Goal: Task Accomplishment & Management: Use online tool/utility

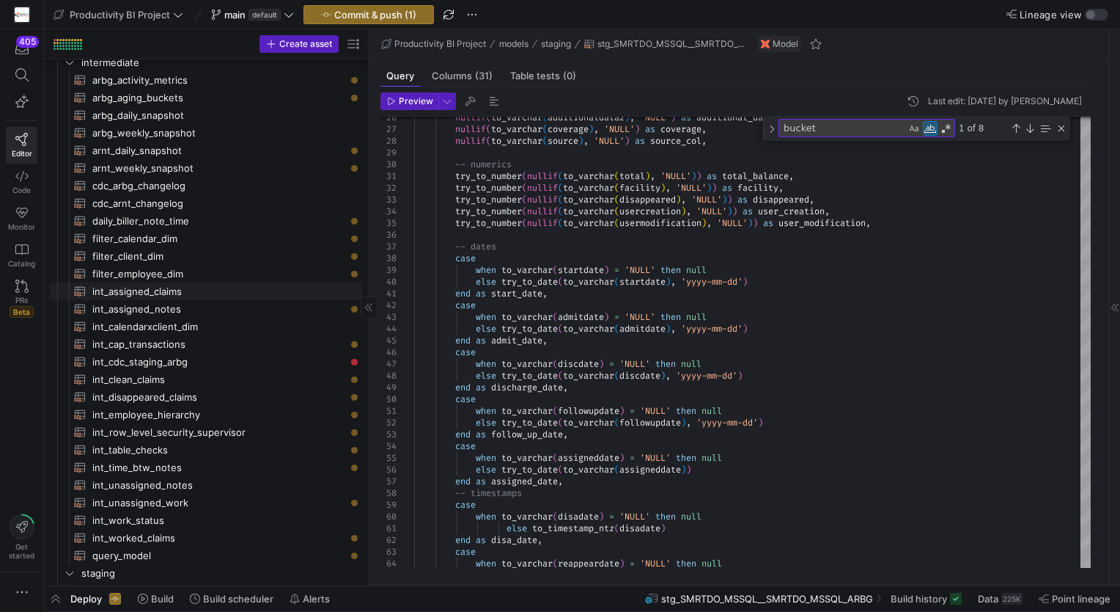
scroll to position [59, 0]
click at [271, 293] on span "int_assigned_claims​​​​​​​​​​" at bounding box center [218, 291] width 253 height 17
type textarea "with source_data as ( select ar.id, ar.id_claim, ar.id_carrier, ar.id_biller as…"
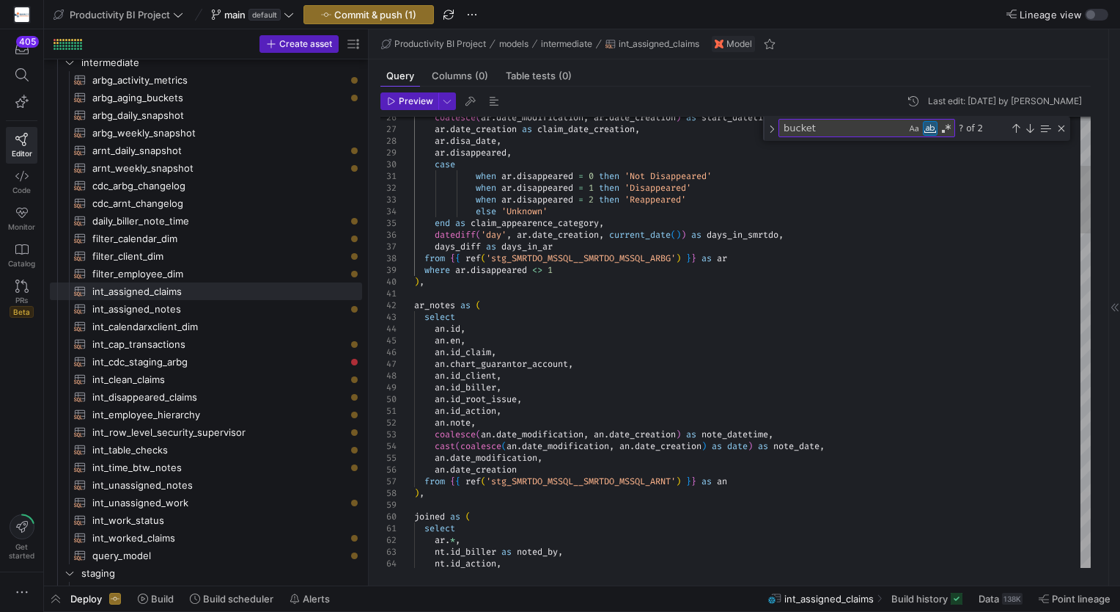
click at [870, 126] on textarea "bucket" at bounding box center [842, 128] width 127 height 17
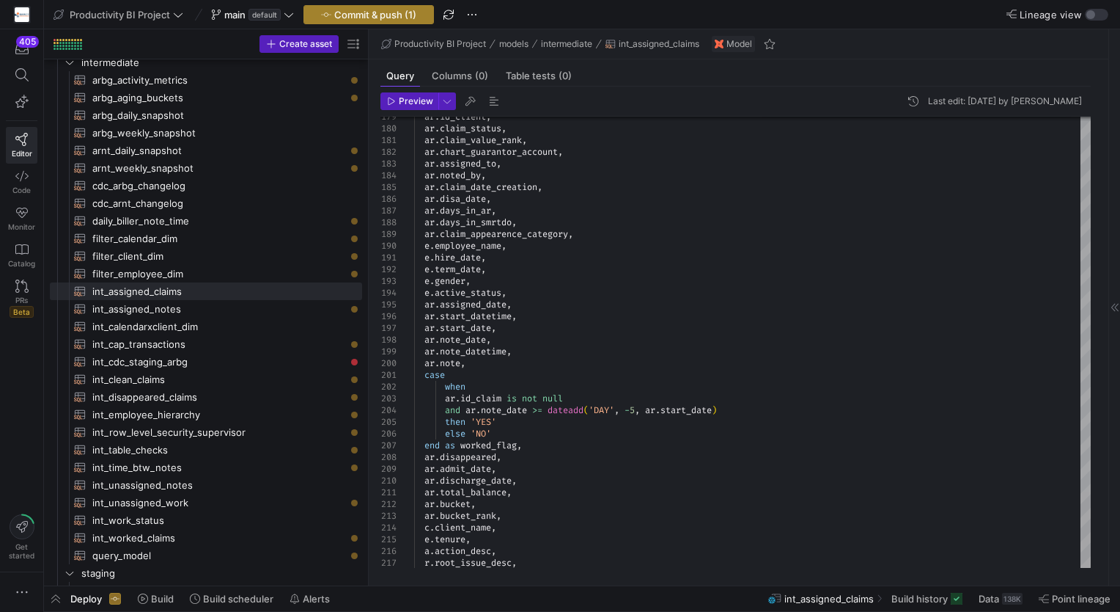
click at [387, 13] on span "Commit & push (1)" at bounding box center [375, 15] width 82 height 12
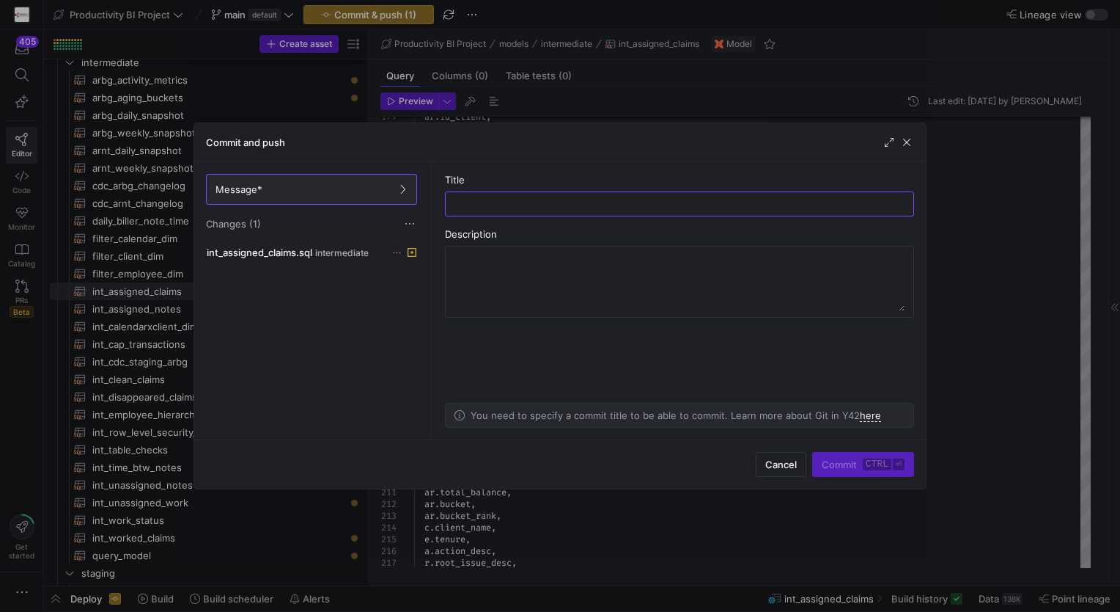
click at [344, 261] on div "int_assigned_claims.sql intermediate" at bounding box center [311, 338] width 217 height 191
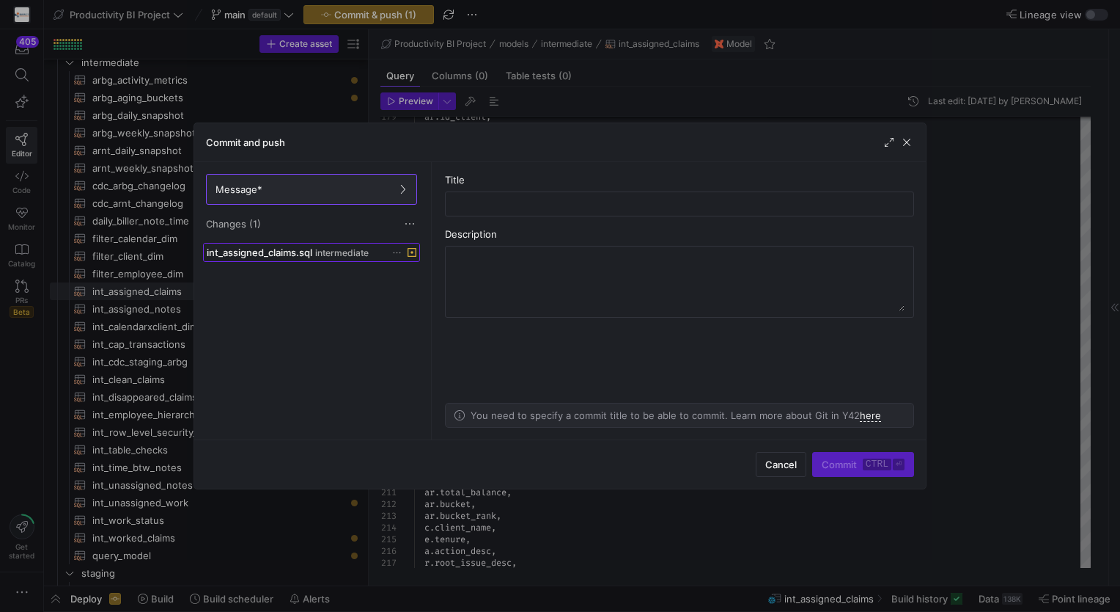
click at [331, 254] on span "intermediate" at bounding box center [342, 253] width 54 height 10
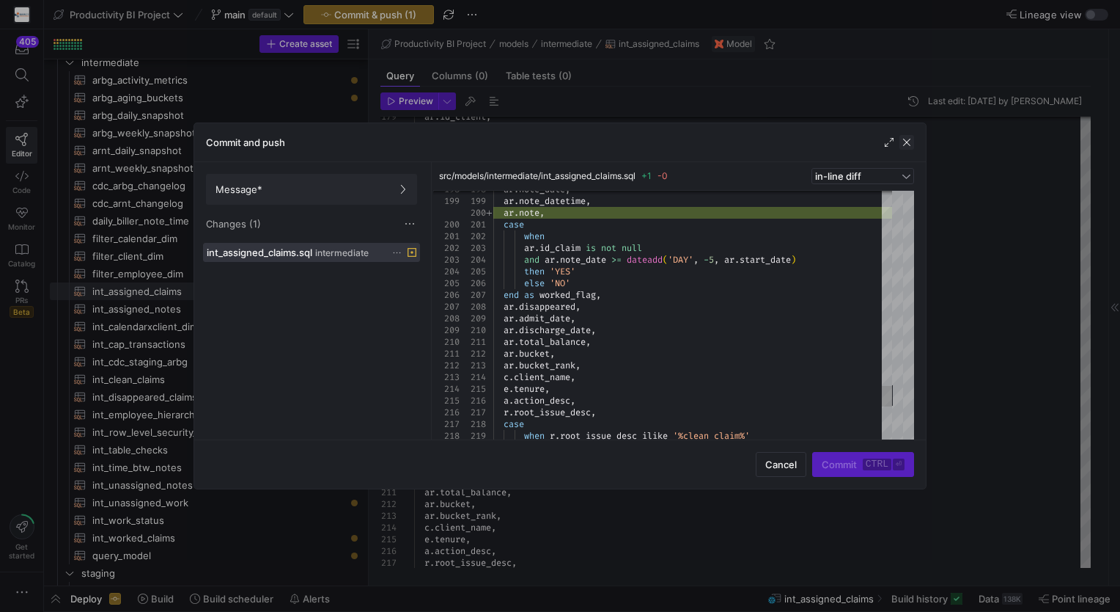
click at [911, 144] on span "button" at bounding box center [907, 142] width 15 height 15
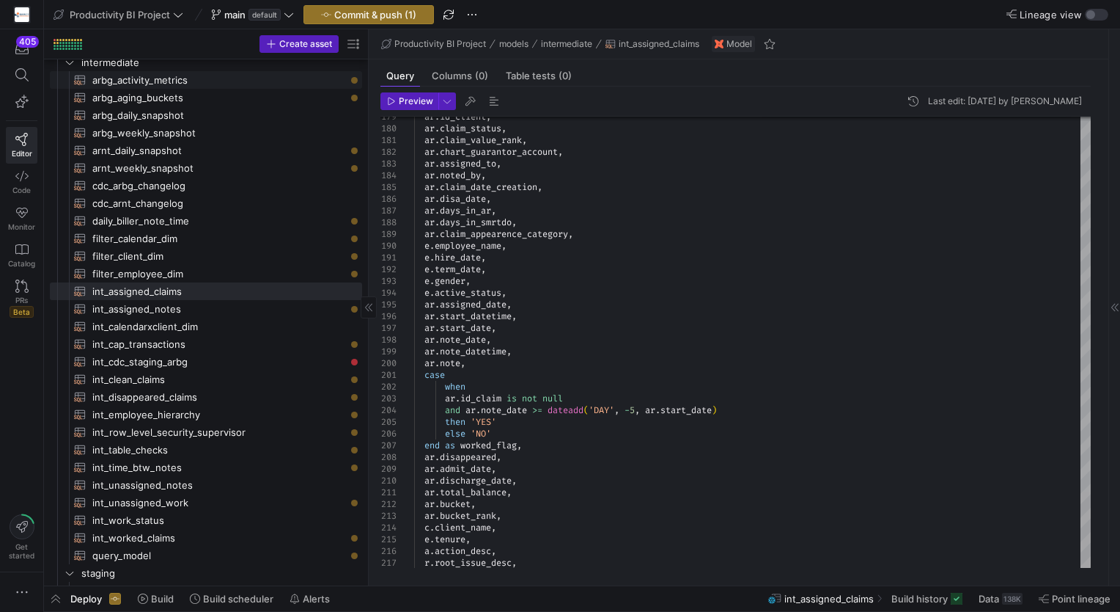
scroll to position [0, 0]
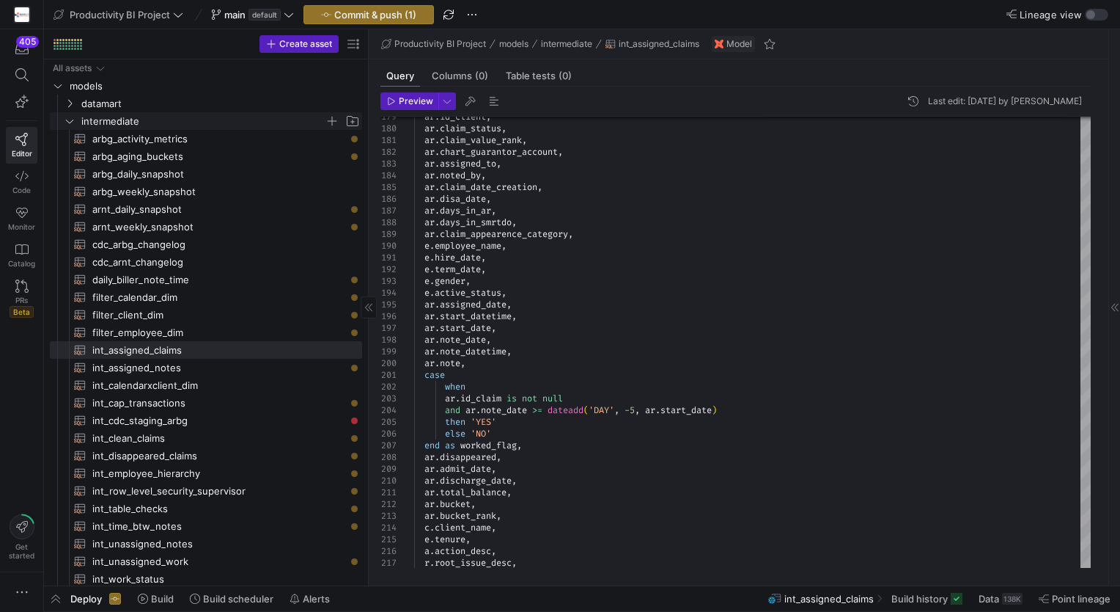
click at [111, 119] on span "intermediate" at bounding box center [202, 121] width 243 height 17
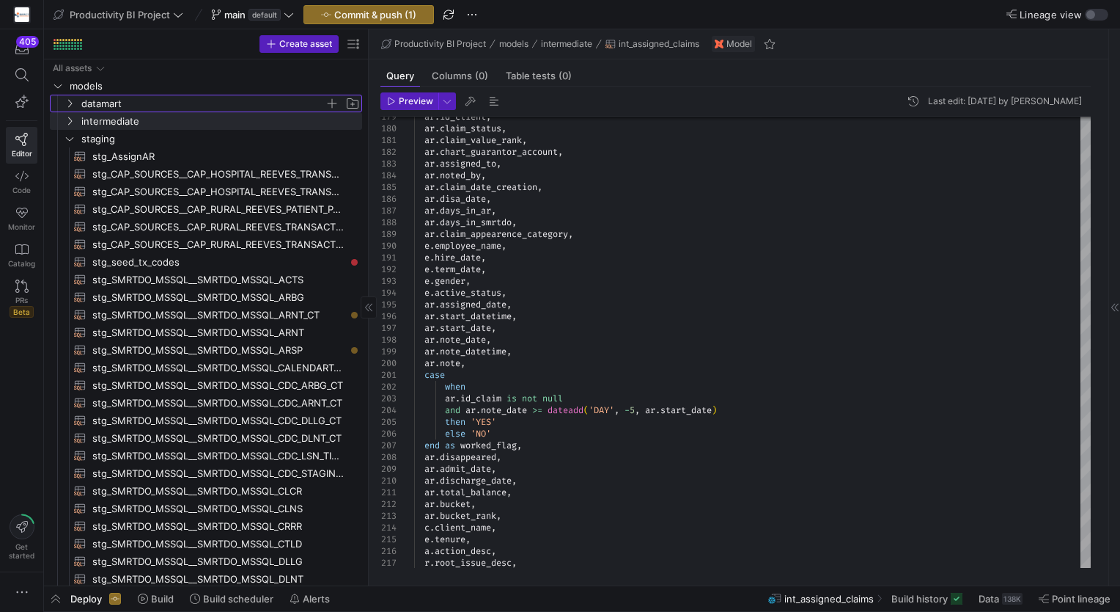
click at [79, 109] on span "datamart" at bounding box center [211, 103] width 299 height 16
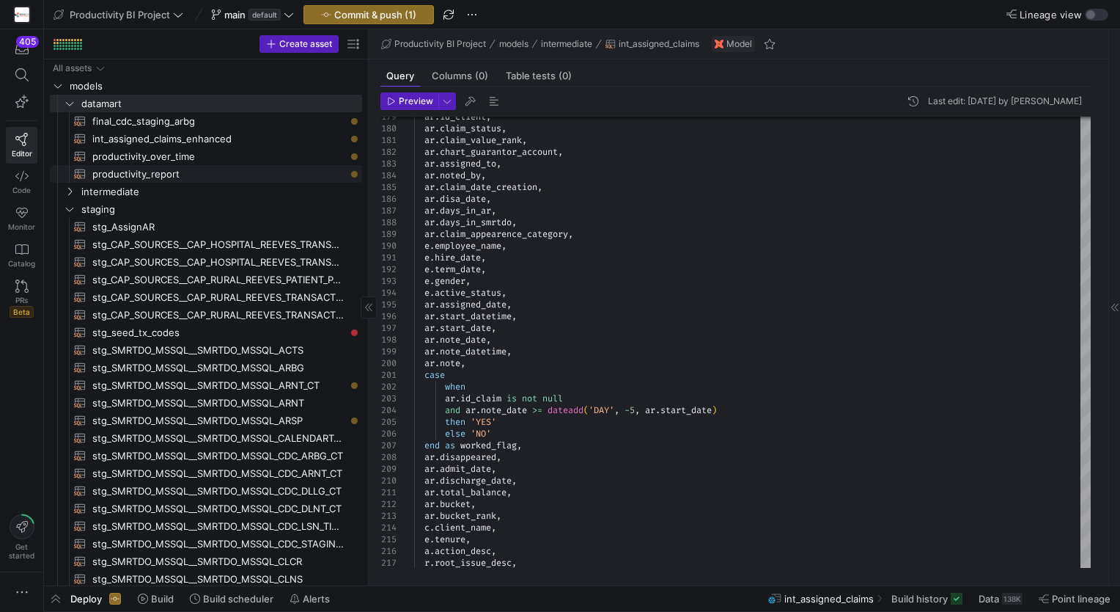
click at [192, 176] on span "productivity_report​​​​​​​​​​" at bounding box center [218, 174] width 253 height 17
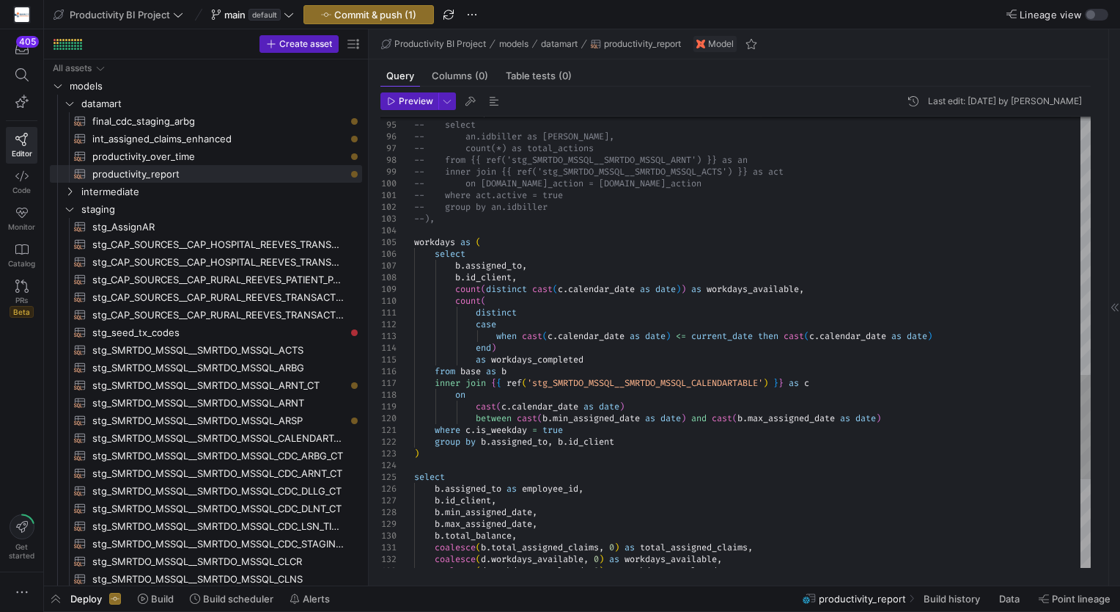
click at [419, 104] on span "Preview" at bounding box center [416, 101] width 34 height 10
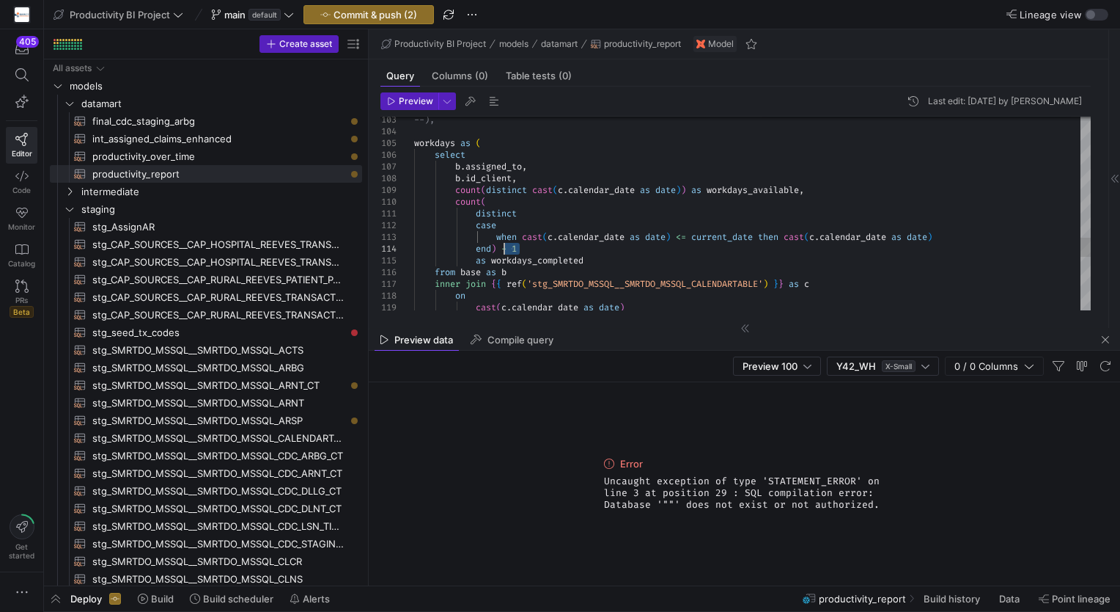
drag, startPoint x: 524, startPoint y: 246, endPoint x: 504, endPoint y: 243, distance: 19.2
click at [405, 101] on span "Preview" at bounding box center [416, 101] width 34 height 10
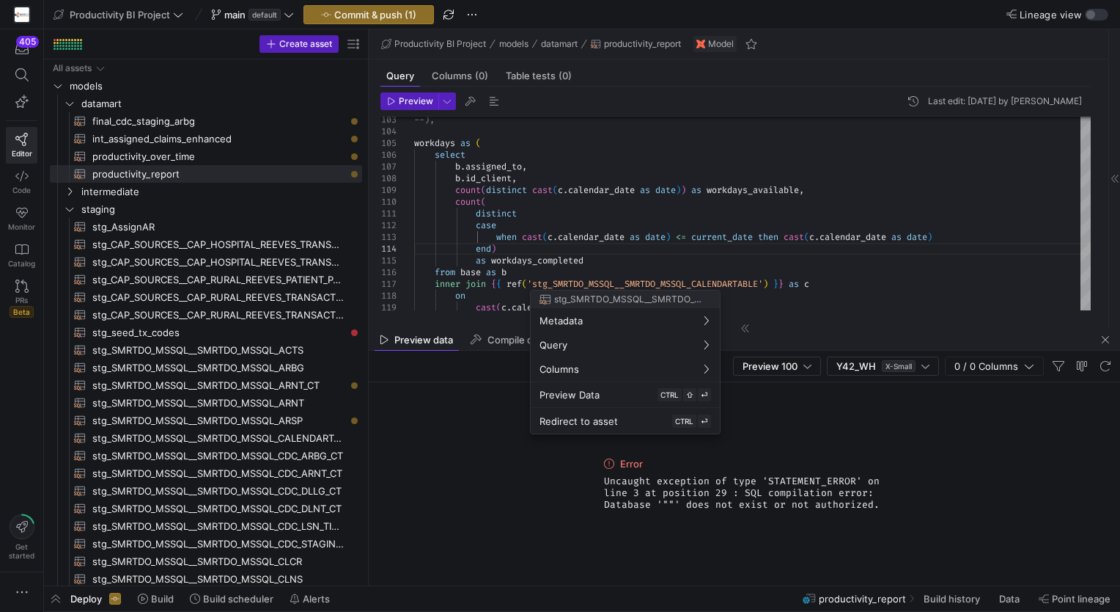
click at [825, 226] on div at bounding box center [560, 306] width 1120 height 612
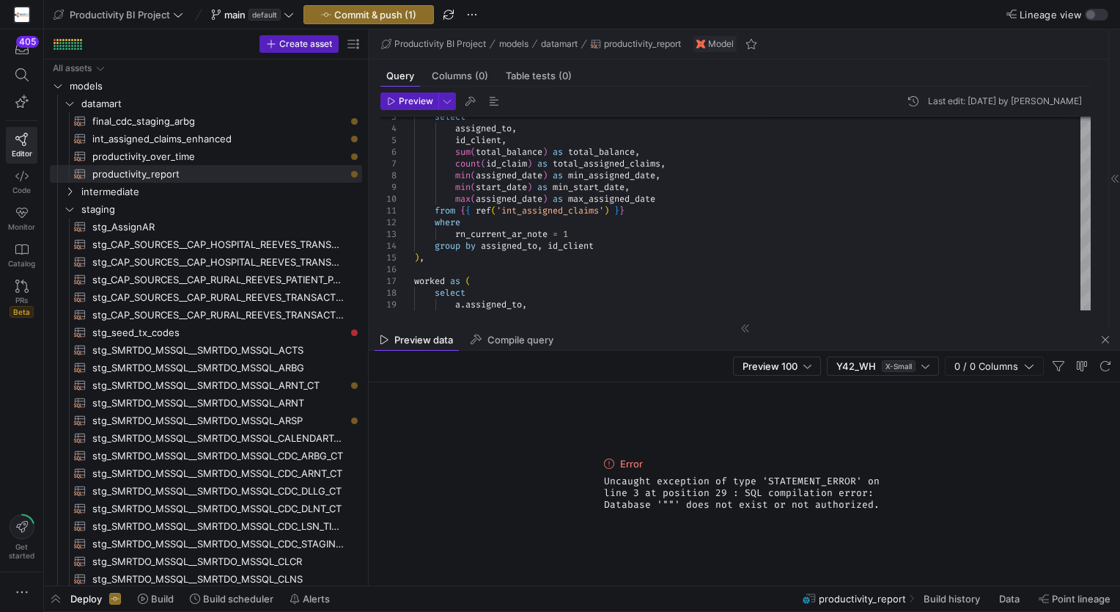
click at [697, 357] on div "Preview 100 Y42_WH X-Small 0 / 0 Columns" at bounding box center [745, 366] width 752 height 32
type textarea "from {{ ref('int_assigned_claims') }} where rn_current_ar_note = 1 group by ass…"
click at [386, 23] on button "Commit & push (1)" at bounding box center [369, 14] width 131 height 19
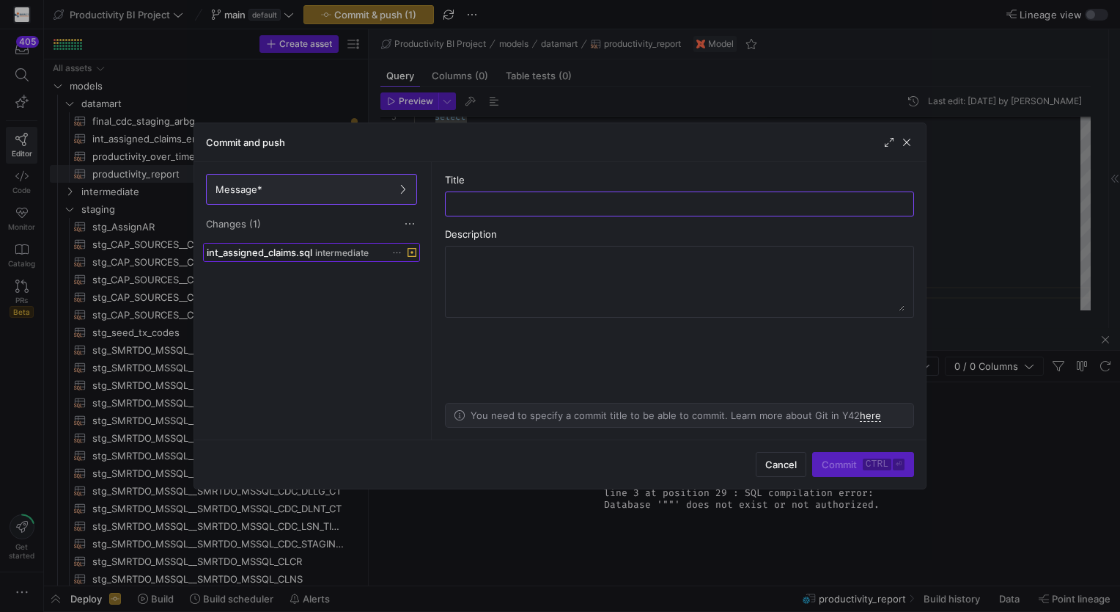
click at [355, 259] on span at bounding box center [312, 252] width 216 height 18
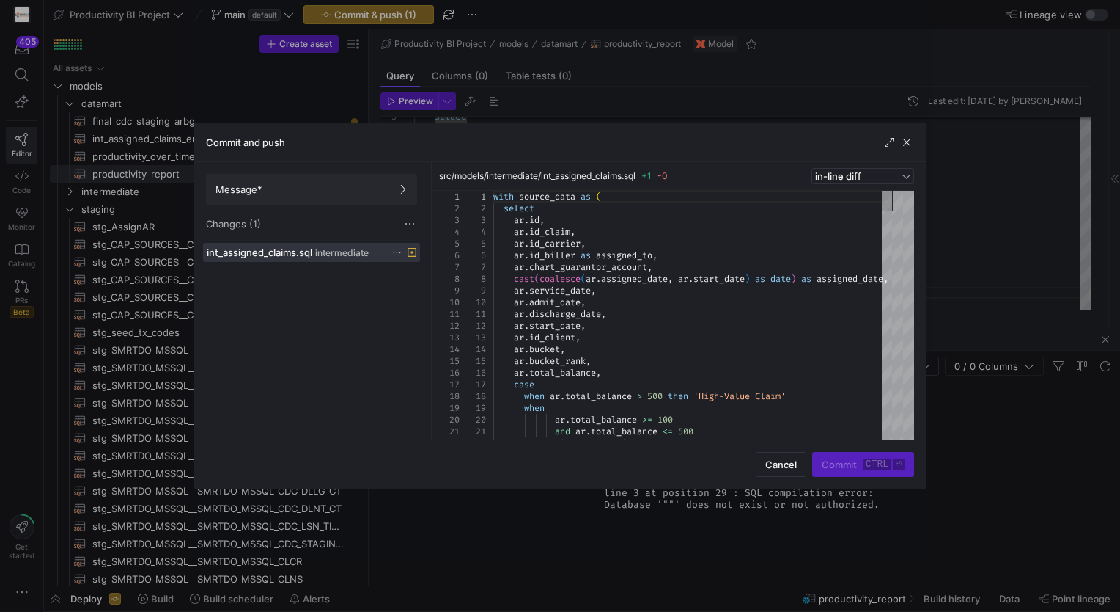
click at [309, 158] on div "Commit and push" at bounding box center [560, 142] width 732 height 39
click at [328, 186] on span "Message*" at bounding box center [312, 189] width 192 height 12
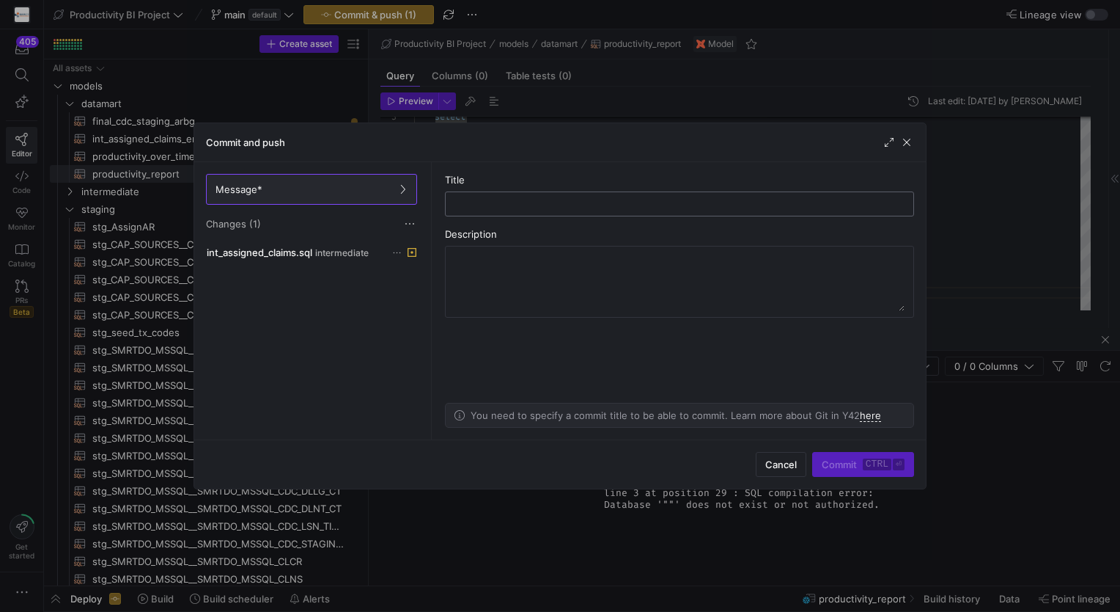
click at [490, 212] on div at bounding box center [680, 203] width 444 height 23
type input "adding note field"
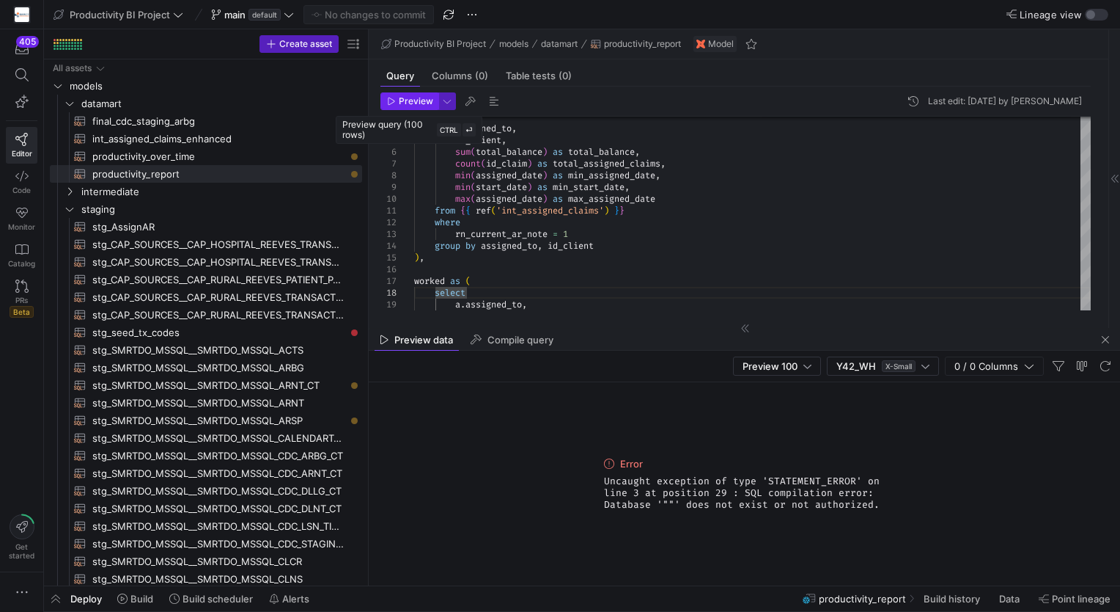
click at [401, 100] on span "Preview" at bounding box center [416, 101] width 34 height 10
click at [1105, 339] on span "button" at bounding box center [1106, 340] width 18 height 18
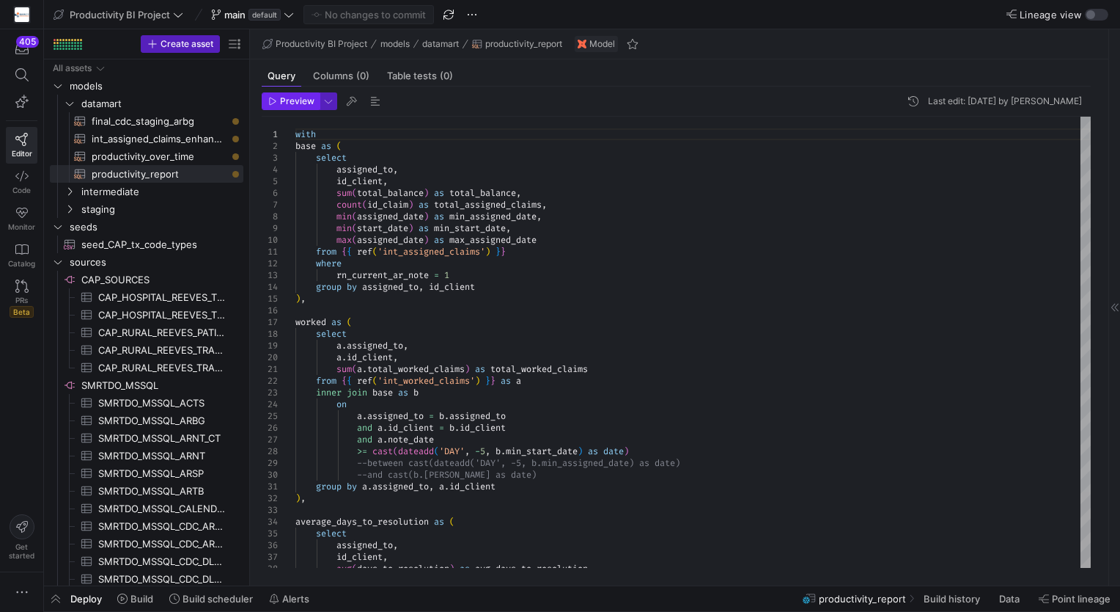
click at [288, 106] on span "Preview" at bounding box center [297, 101] width 34 height 10
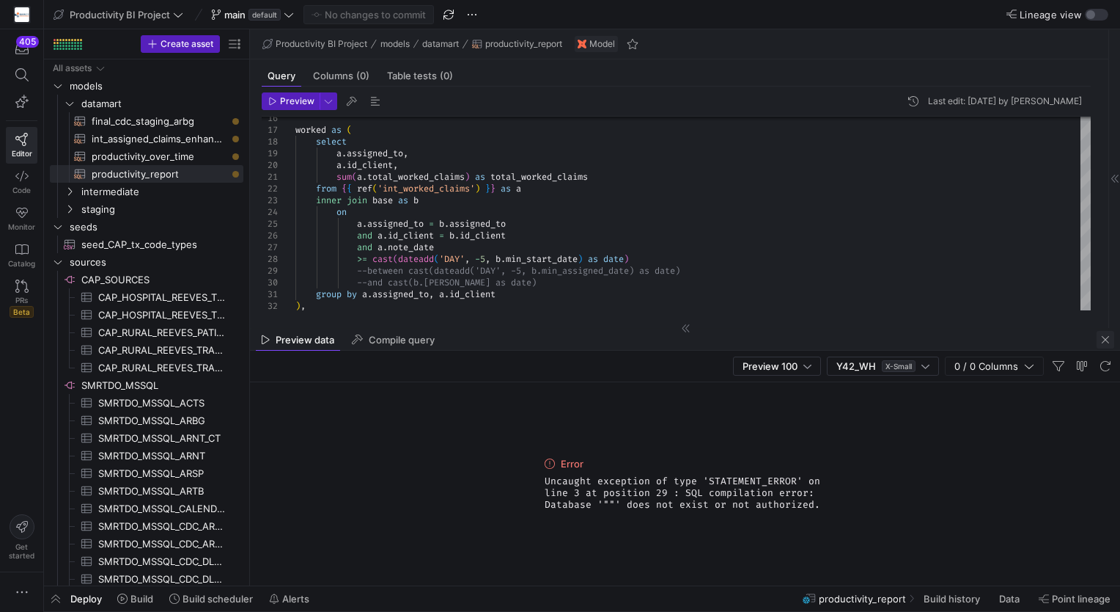
click at [1111, 339] on span "button" at bounding box center [1106, 340] width 18 height 18
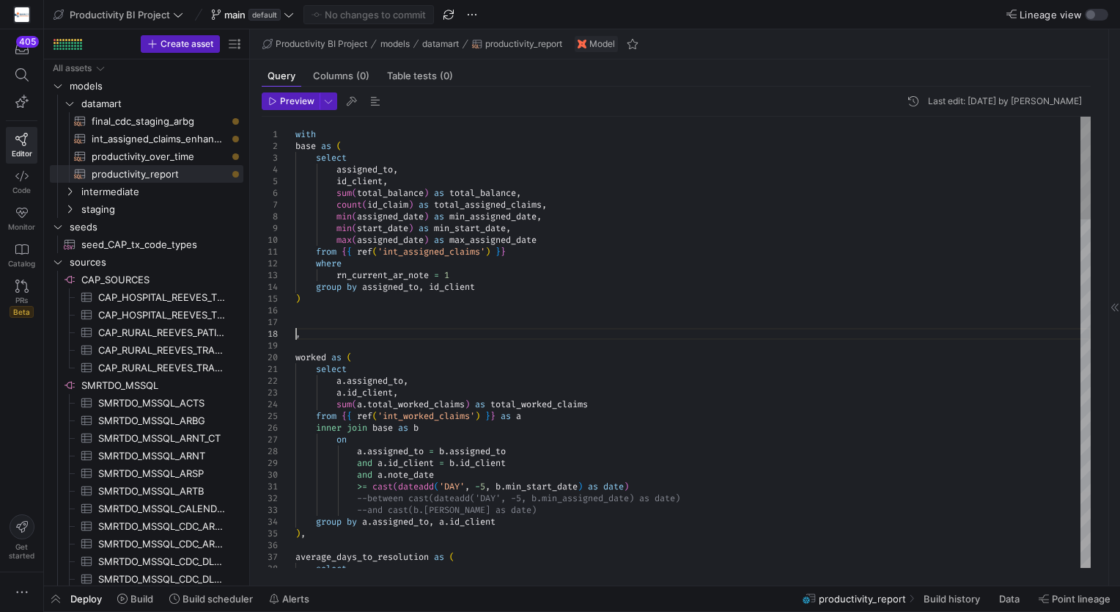
scroll to position [82, 0]
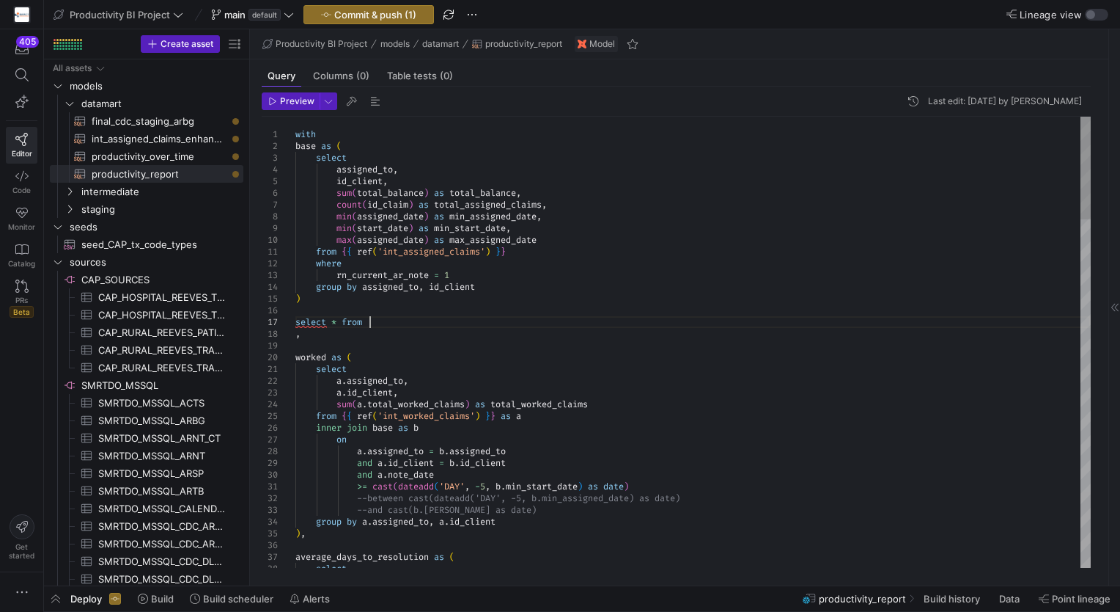
scroll to position [82, 73]
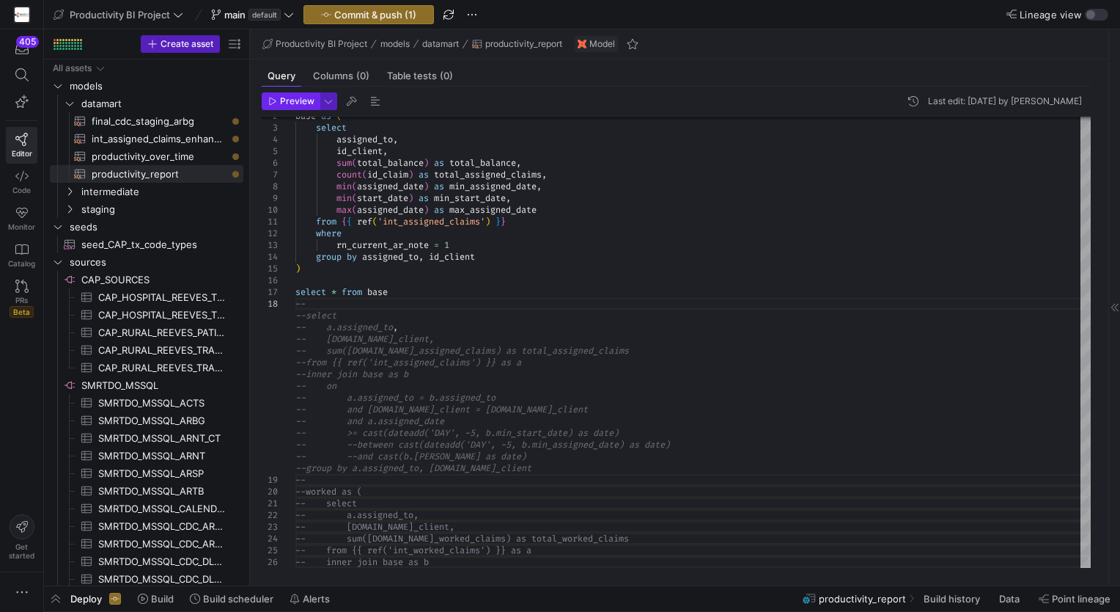
click at [291, 93] on span "button" at bounding box center [291, 101] width 56 height 16
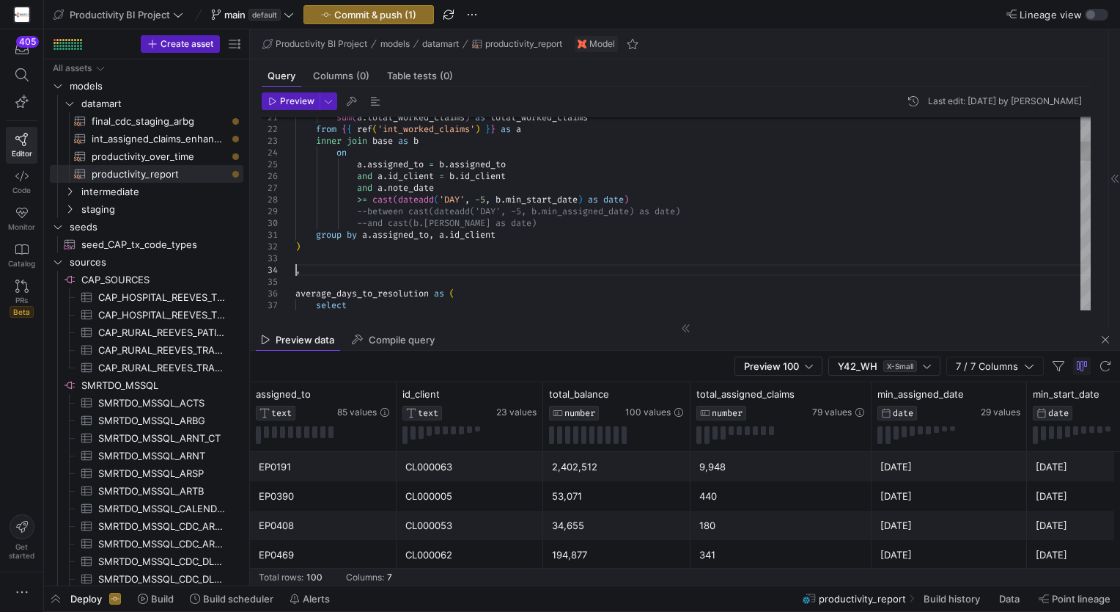
scroll to position [35, 0]
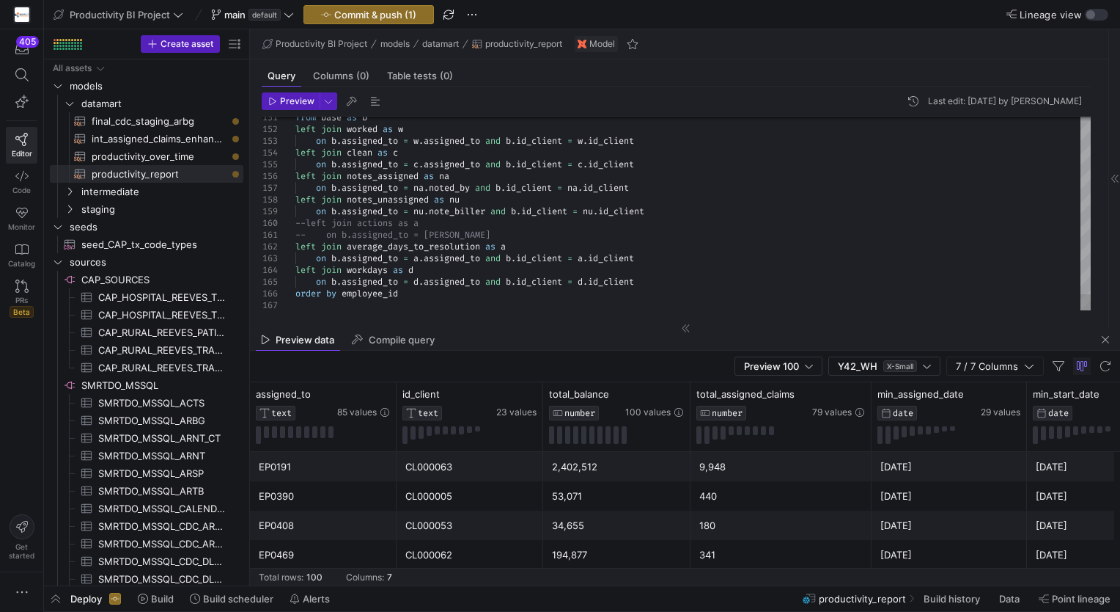
click at [296, 295] on div "from base as b left join worked as w on b . assigned_to = w . assigned_to and b…" at bounding box center [694, 214] width 796 height 194
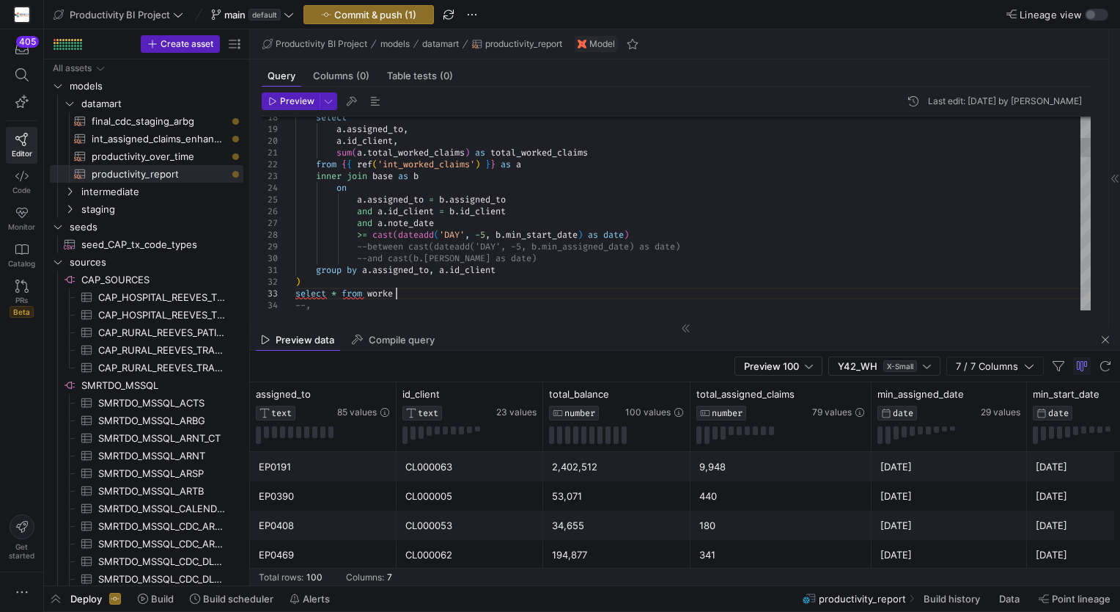
scroll to position [34, 104]
click at [293, 101] on span "Preview" at bounding box center [297, 101] width 34 height 10
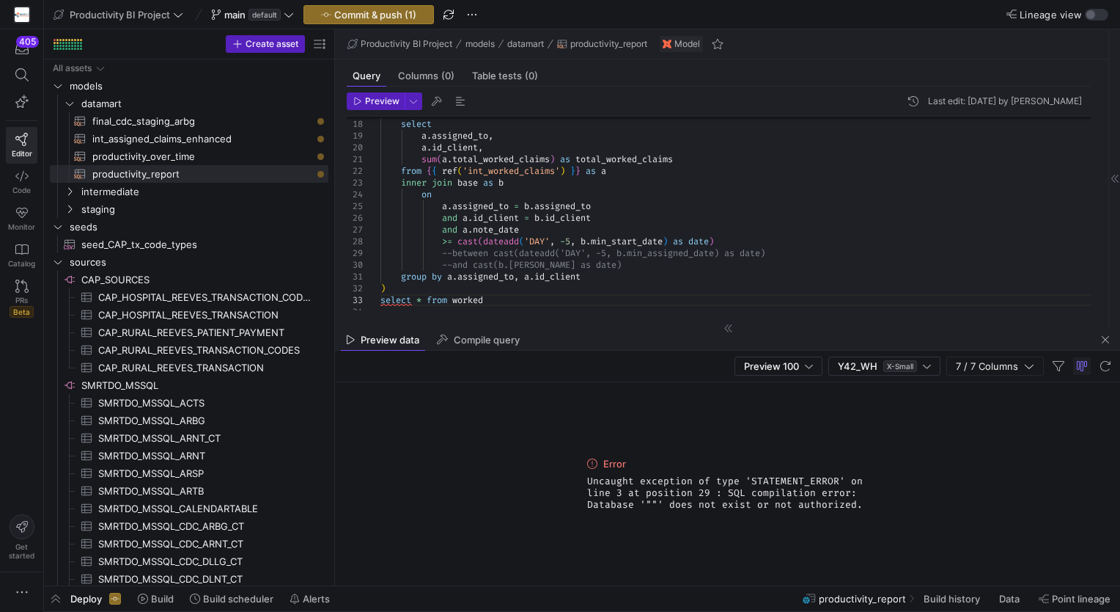
drag, startPoint x: 249, startPoint y: 216, endPoint x: 334, endPoint y: 254, distance: 92.9
click at [334, 254] on div at bounding box center [334, 307] width 1 height 556
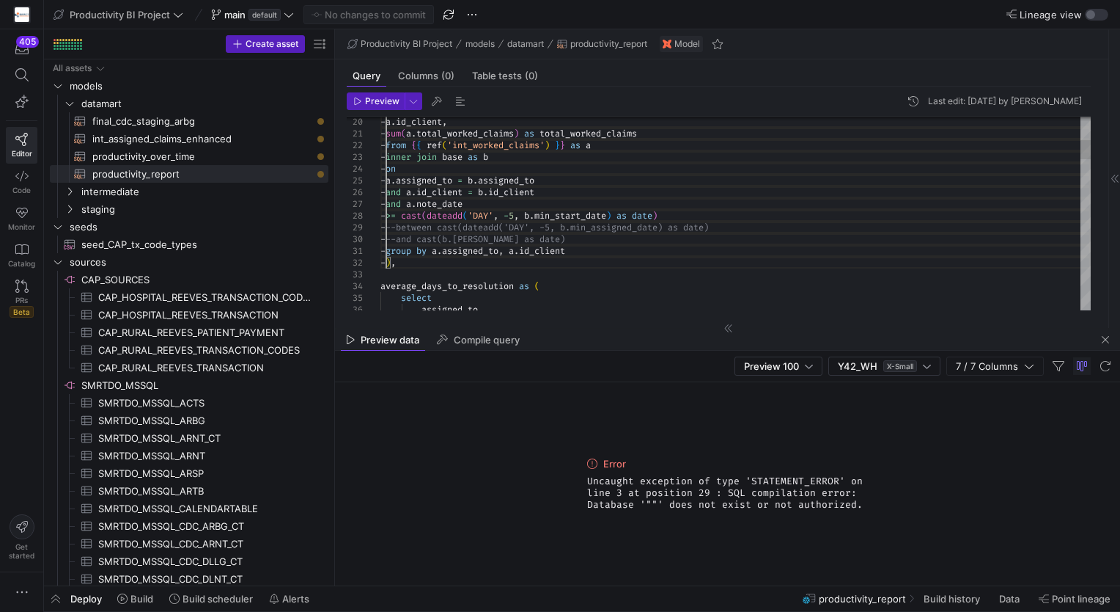
scroll to position [70, 10]
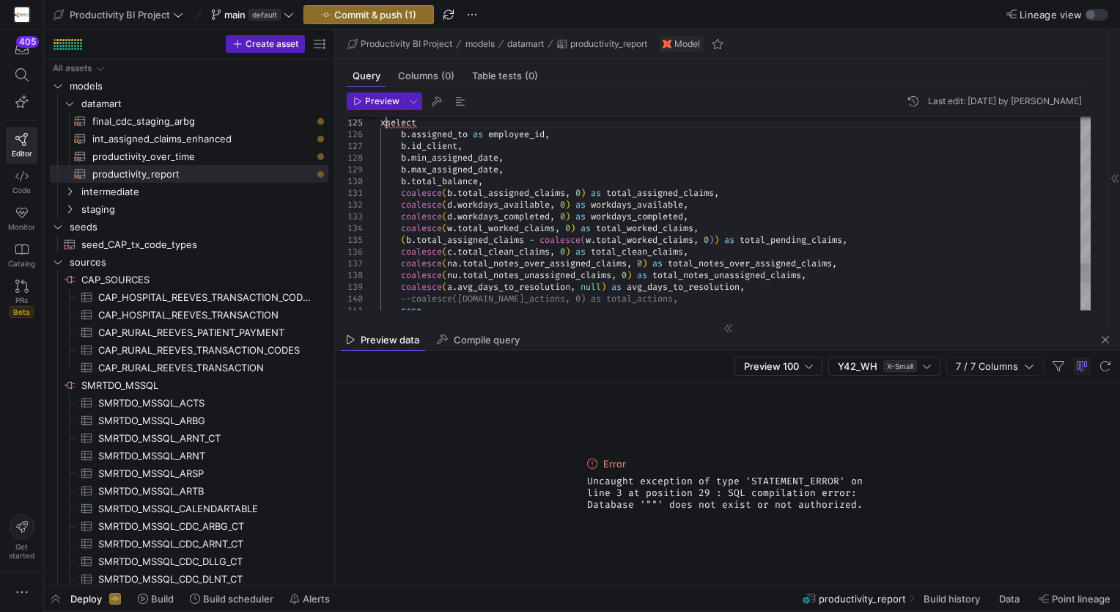
scroll to position [59, 5]
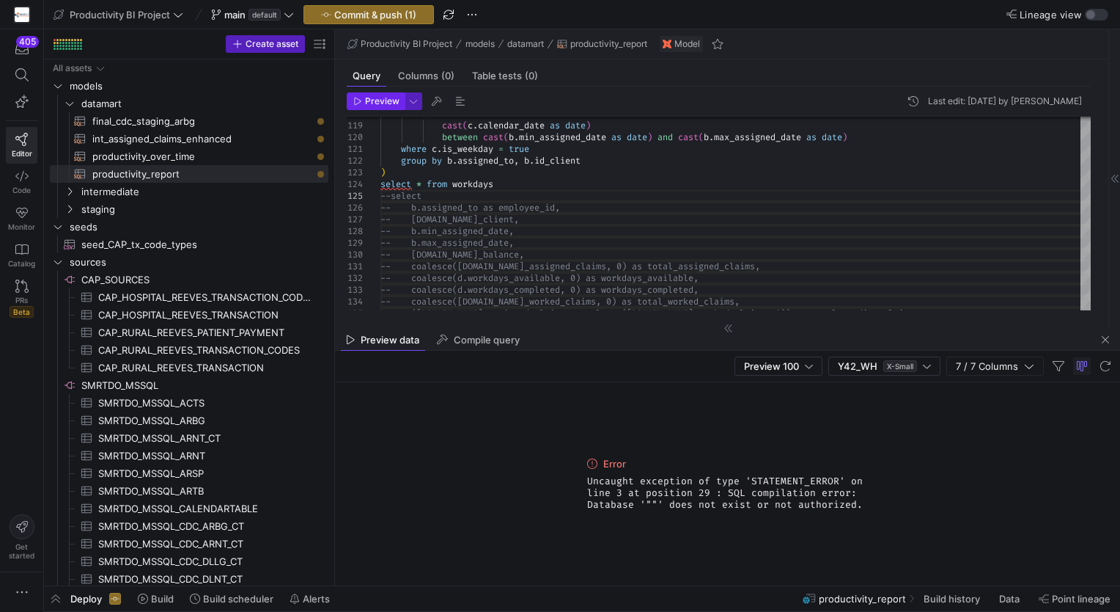
click at [373, 104] on span "Preview" at bounding box center [382, 101] width 34 height 10
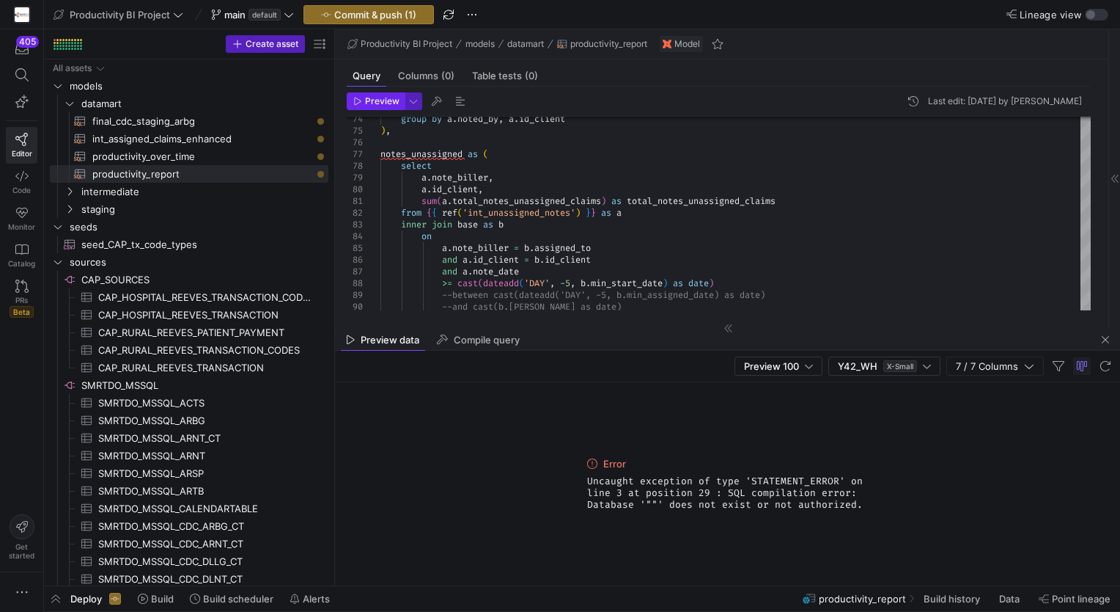
click at [369, 103] on span "Preview" at bounding box center [382, 101] width 34 height 10
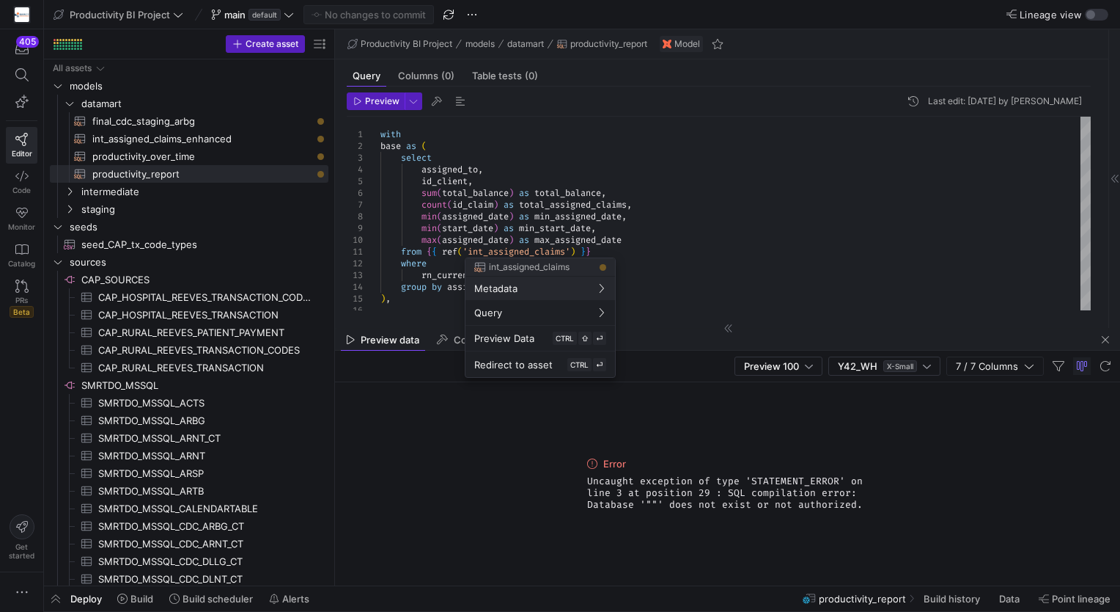
click at [517, 220] on div at bounding box center [560, 306] width 1120 height 612
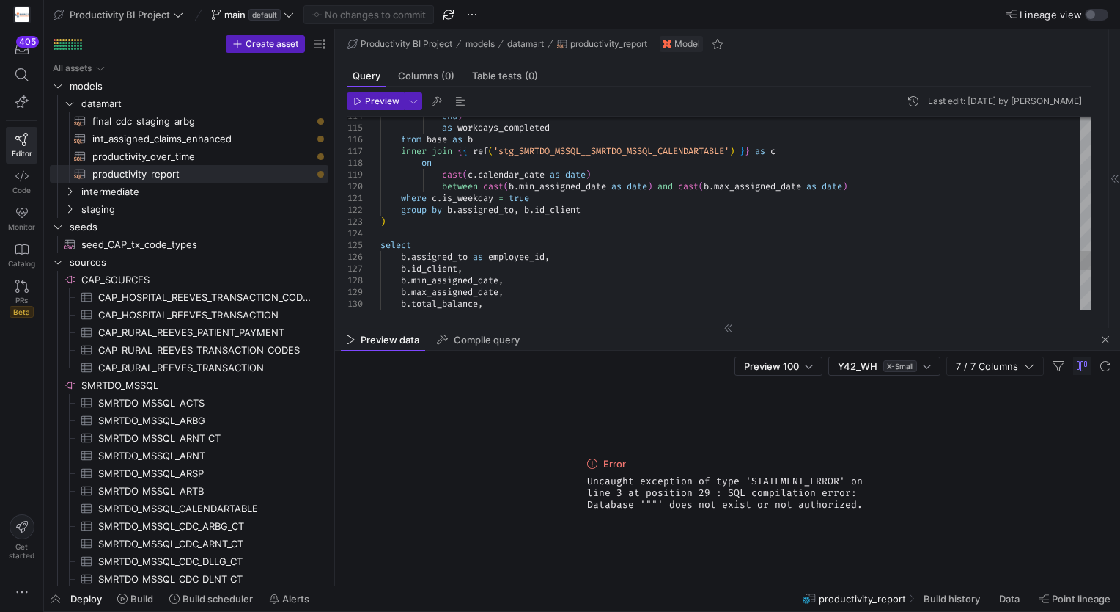
click at [129, 606] on span at bounding box center [135, 598] width 48 height 23
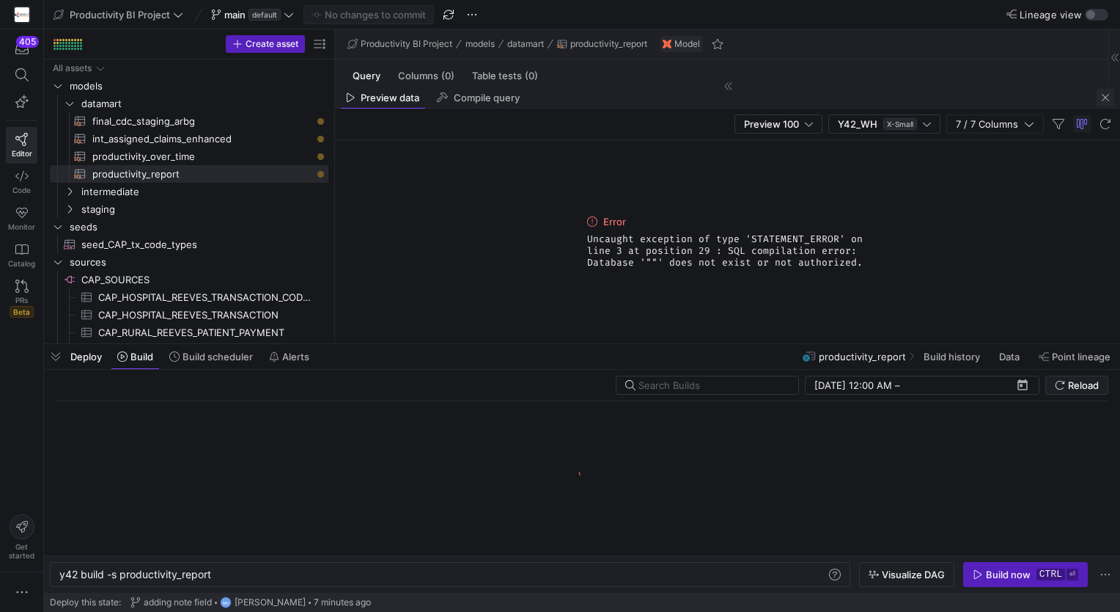
click at [1106, 105] on span "button" at bounding box center [1106, 98] width 18 height 18
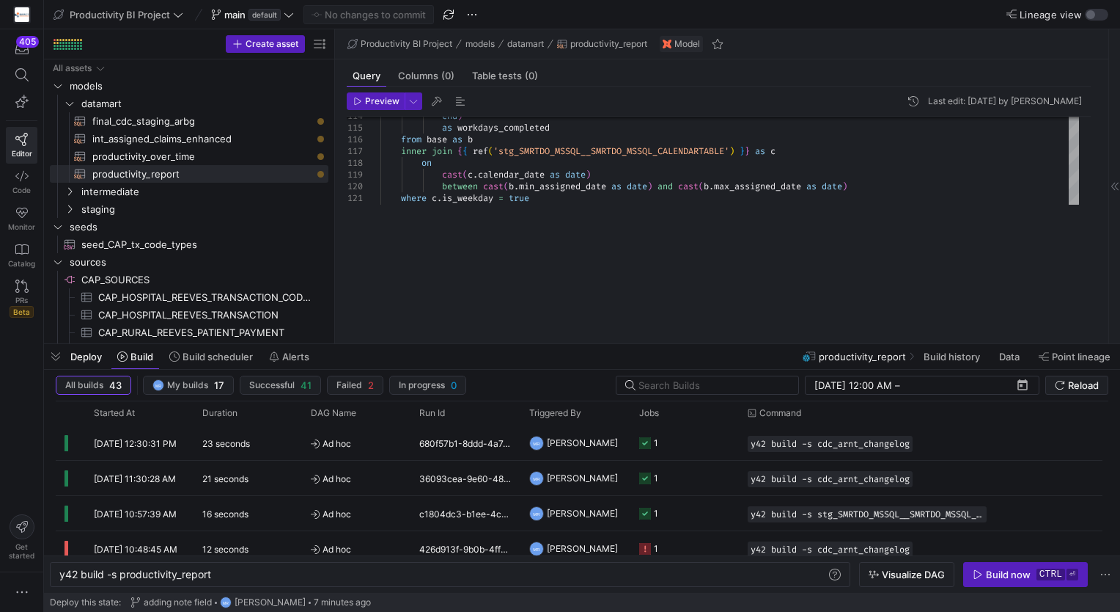
click at [1106, 99] on div "Query Columns (0) Table tests (0) Preview Last edit: [DATE] by [PERSON_NAME] 11…" at bounding box center [722, 201] width 774 height 284
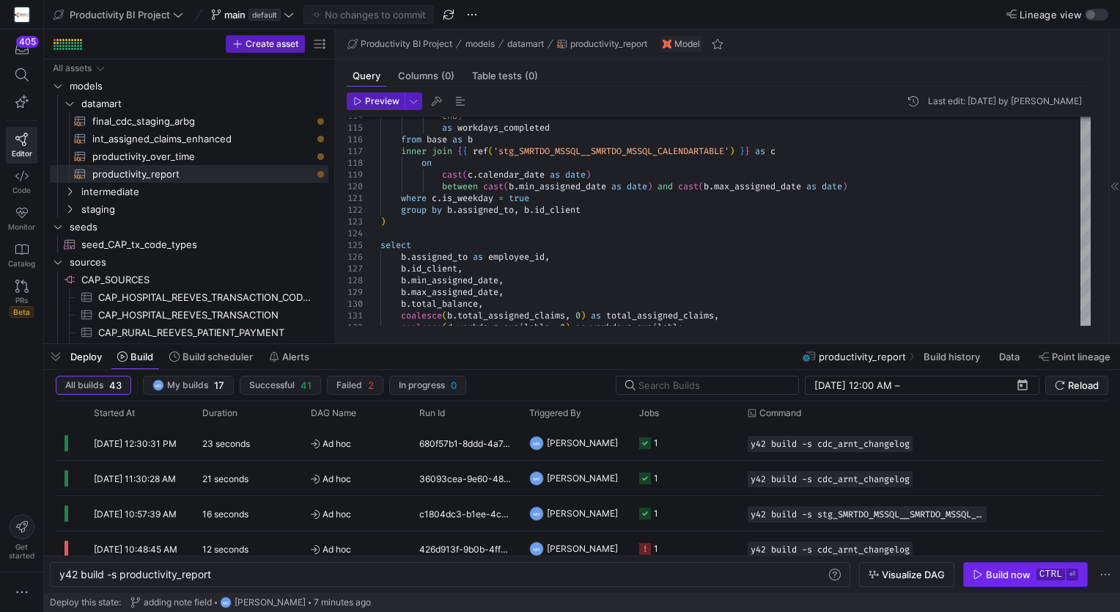
click at [1005, 575] on div "Build now" at bounding box center [1008, 574] width 45 height 12
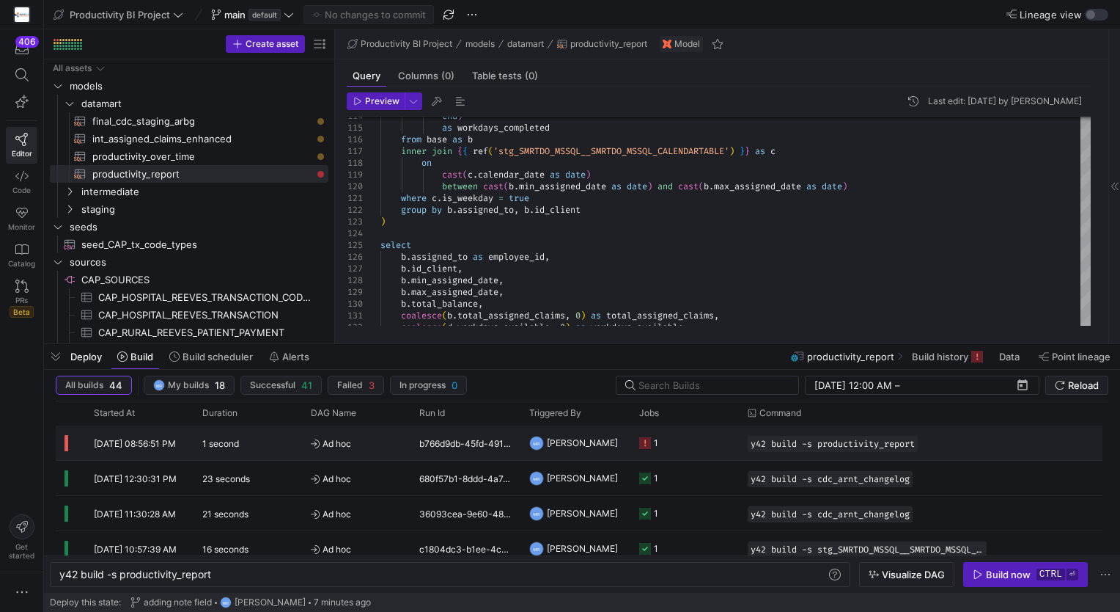
click at [73, 446] on y42-orchestration-run-status-cell-renderer "Press SPACE to select this row." at bounding box center [71, 442] width 12 height 33
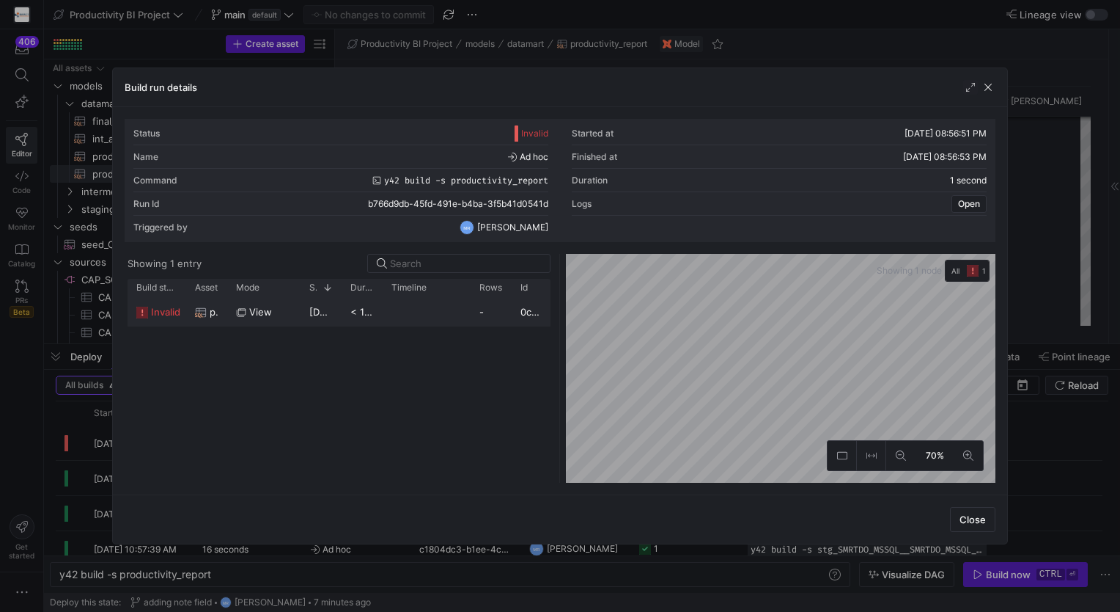
click at [165, 310] on span "invalid" at bounding box center [165, 312] width 29 height 29
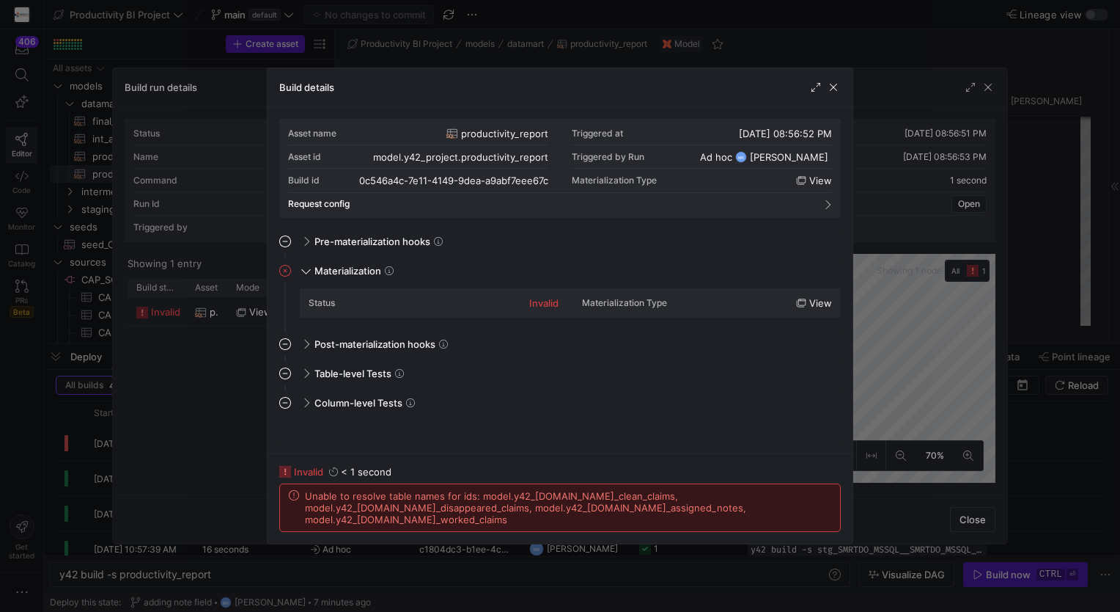
drag, startPoint x: 512, startPoint y: 525, endPoint x: 305, endPoint y: 495, distance: 209.0
click at [305, 495] on span "Unable to resolve table names for ids: model.y42_[DOMAIN_NAME]_clean_claims, mo…" at bounding box center [568, 507] width 526 height 35
copy span "Unable to resolve table names for ids: model.y42_[DOMAIN_NAME]_clean_claims, mo…"
click at [832, 83] on span "button" at bounding box center [833, 87] width 15 height 15
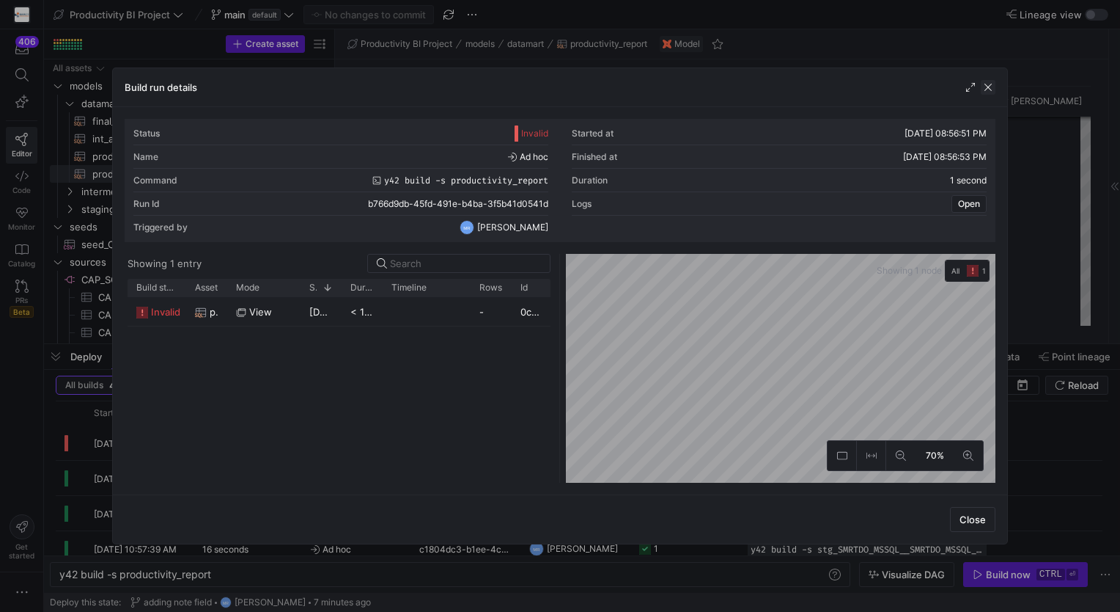
click at [991, 89] on span "button" at bounding box center [988, 87] width 15 height 15
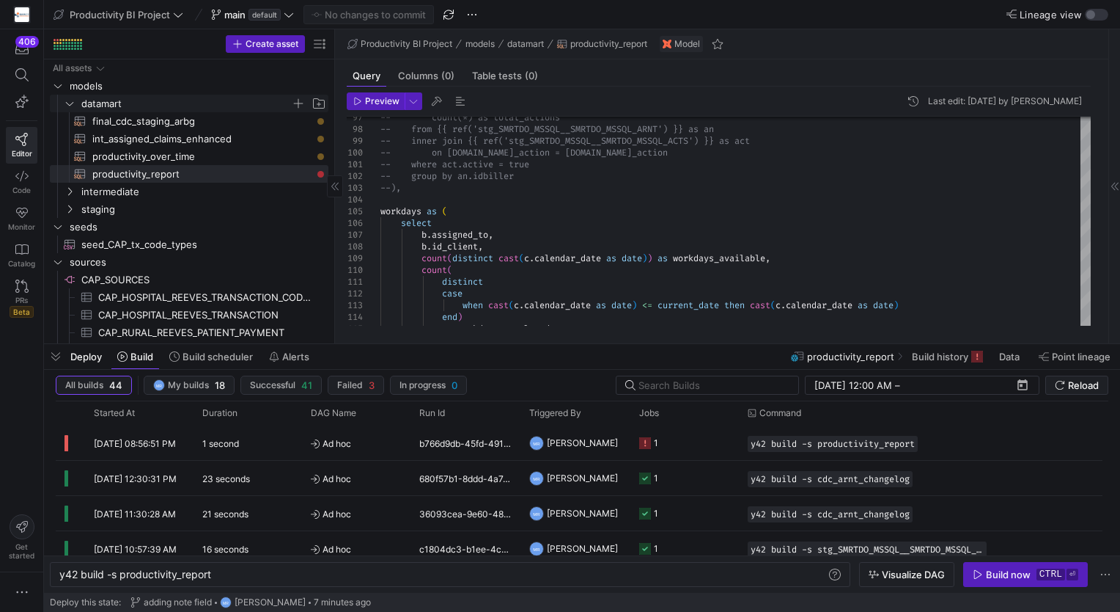
click at [67, 99] on icon "Press SPACE to select this row." at bounding box center [70, 103] width 10 height 9
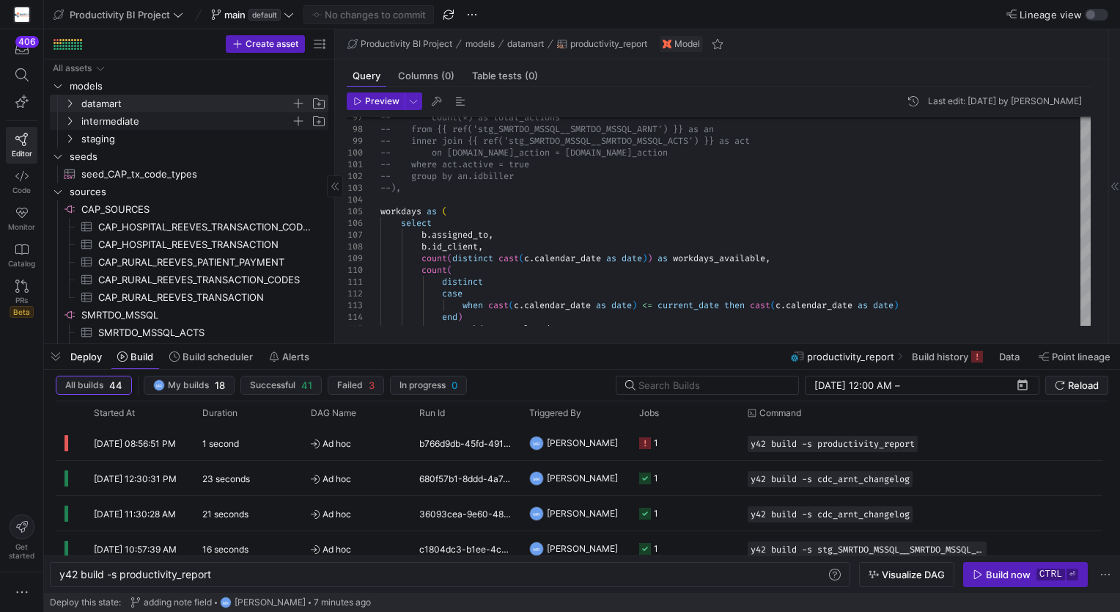
click at [71, 120] on icon "Press SPACE to select this row." at bounding box center [70, 121] width 10 height 9
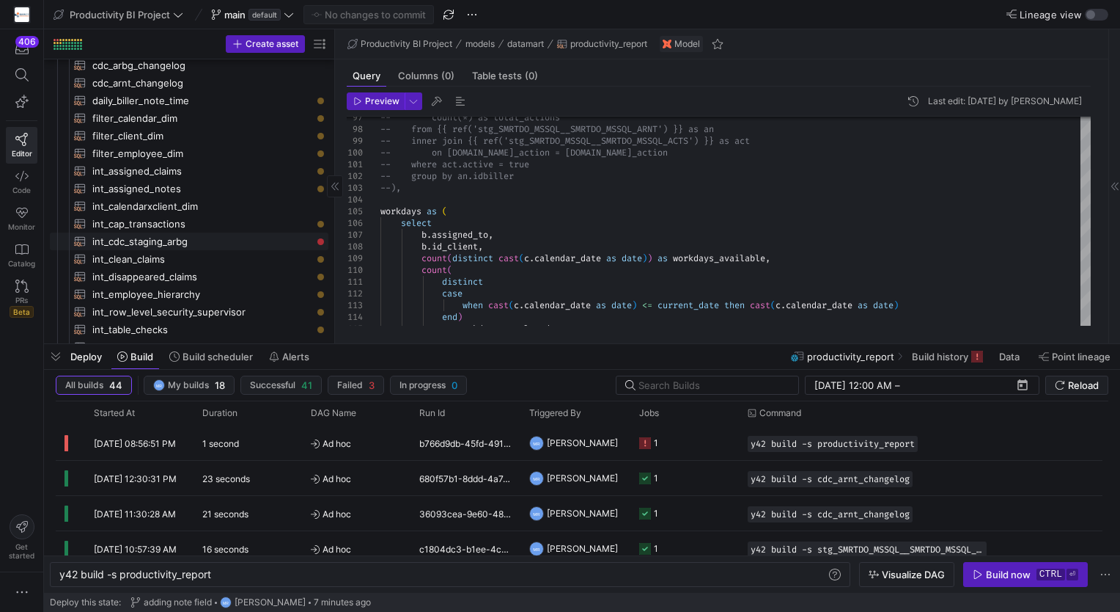
scroll to position [243, 0]
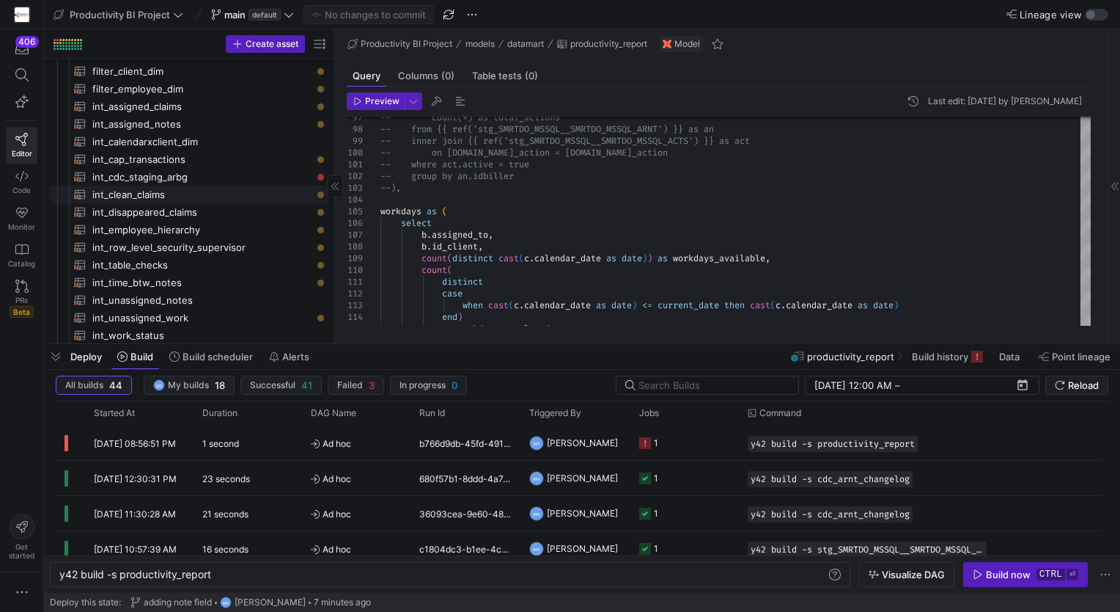
click at [163, 191] on span "int_clean_claims​​​​​​​​​​" at bounding box center [201, 194] width 219 height 17
type textarea "with assigned as ( select [DOMAIN_NAME], [DOMAIN_NAME]_claim, [DOMAIN_NAME]_car…"
type textarea "y42 build -s int_clean_claims"
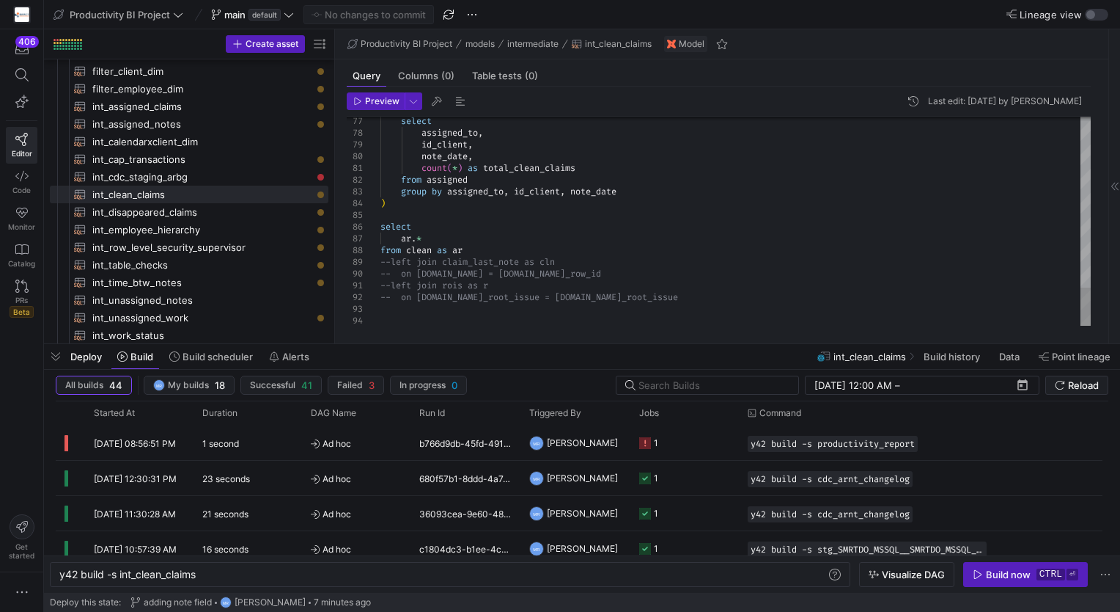
click at [381, 93] on span "button" at bounding box center [376, 101] width 56 height 16
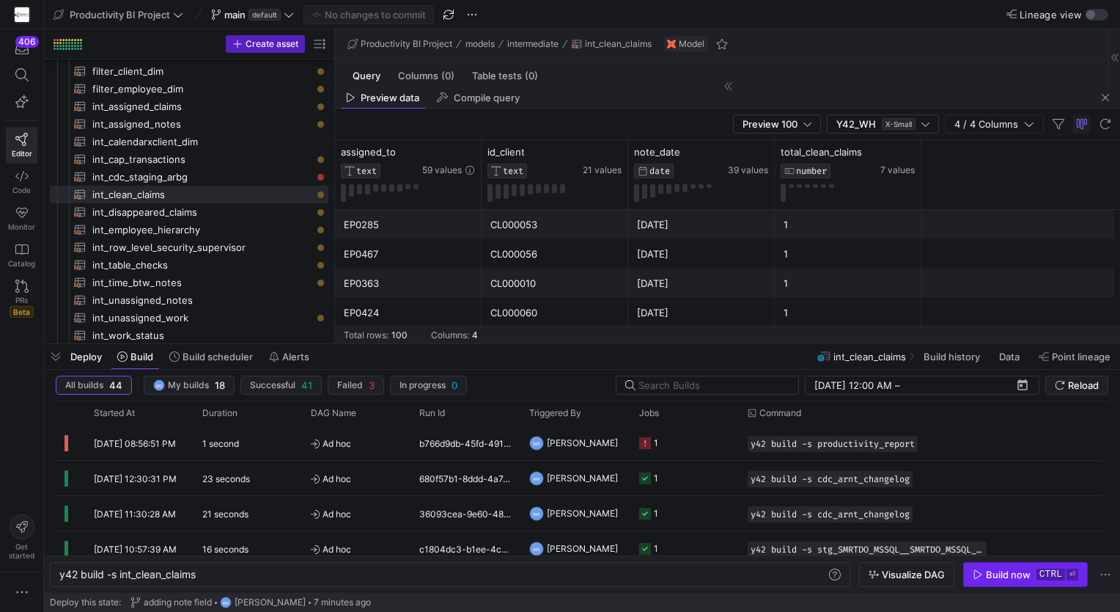
click at [1020, 576] on div "Build now" at bounding box center [1008, 574] width 45 height 12
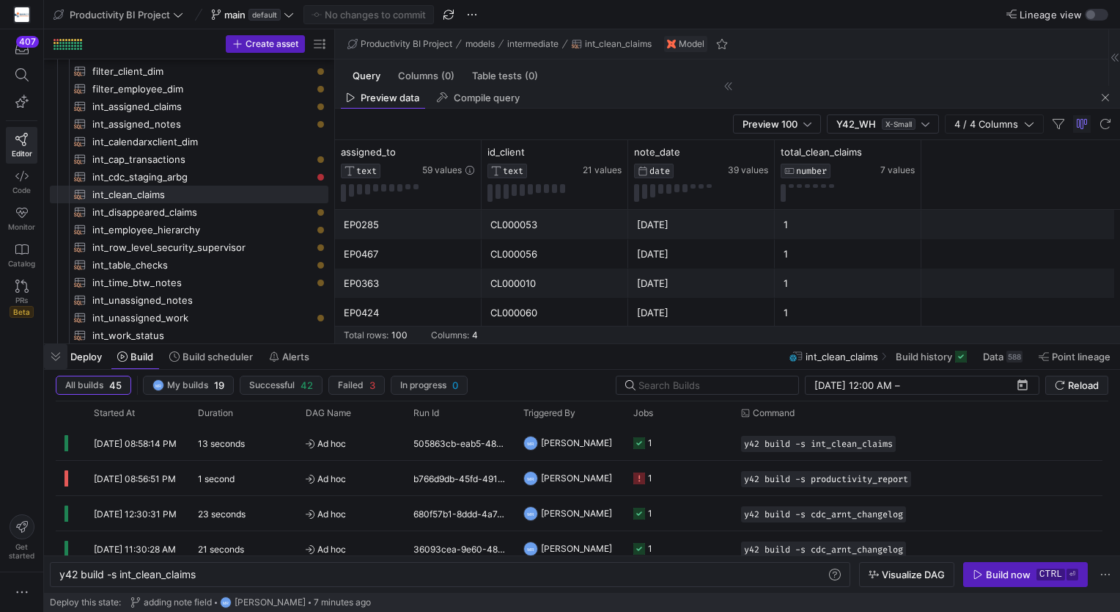
click at [53, 360] on span "button" at bounding box center [55, 356] width 23 height 25
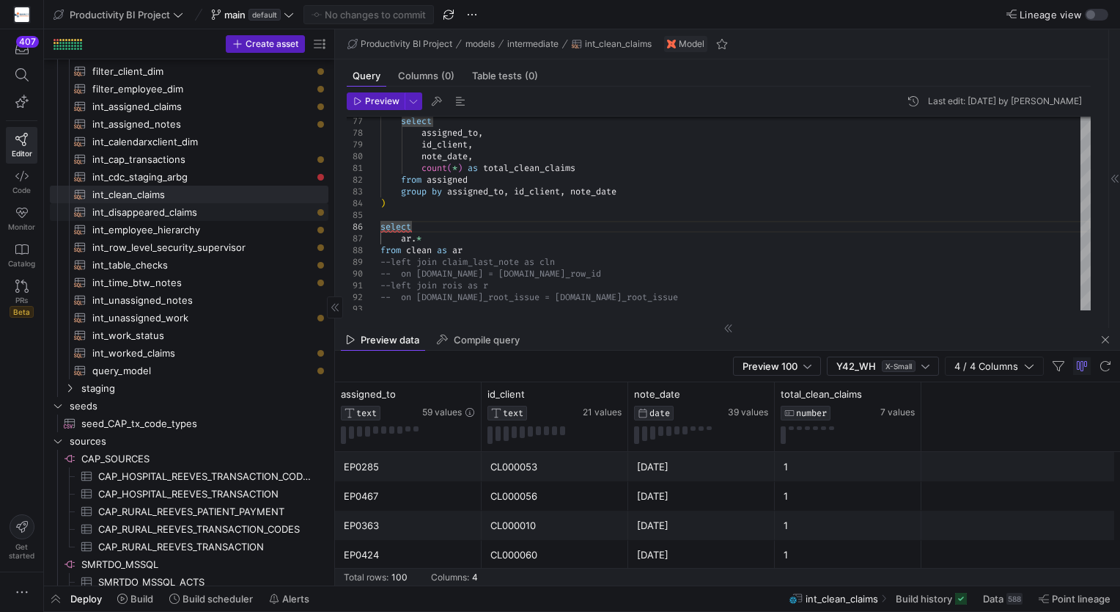
drag, startPoint x: 231, startPoint y: 216, endPoint x: 287, endPoint y: 213, distance: 56.5
click at [231, 216] on span "int_disappeared_claims​​​​​​​​​​" at bounding box center [201, 212] width 219 height 17
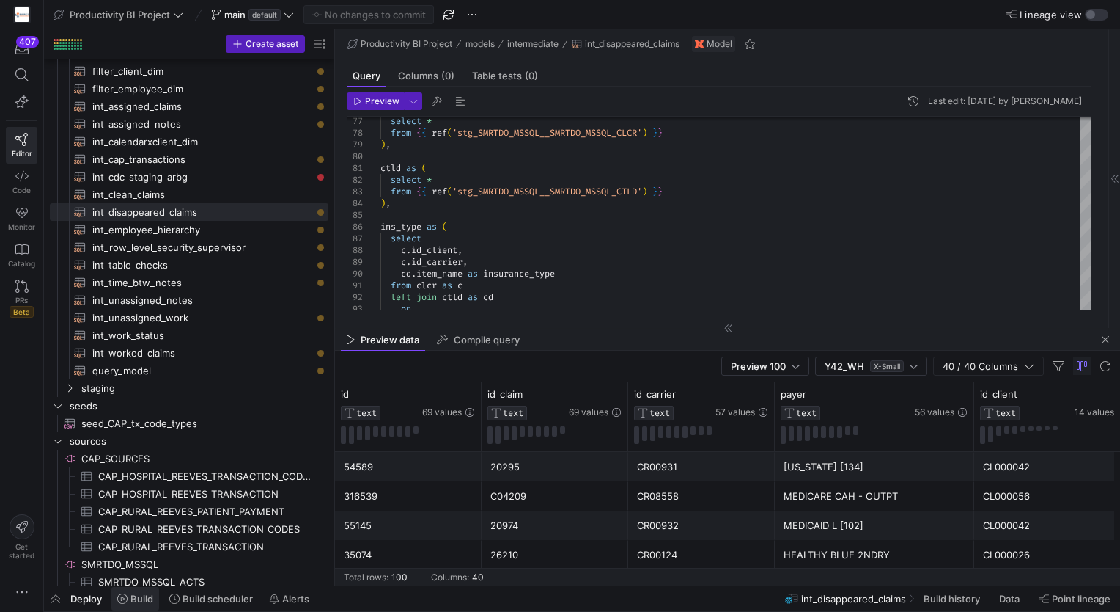
click at [135, 601] on span "Build" at bounding box center [142, 598] width 23 height 12
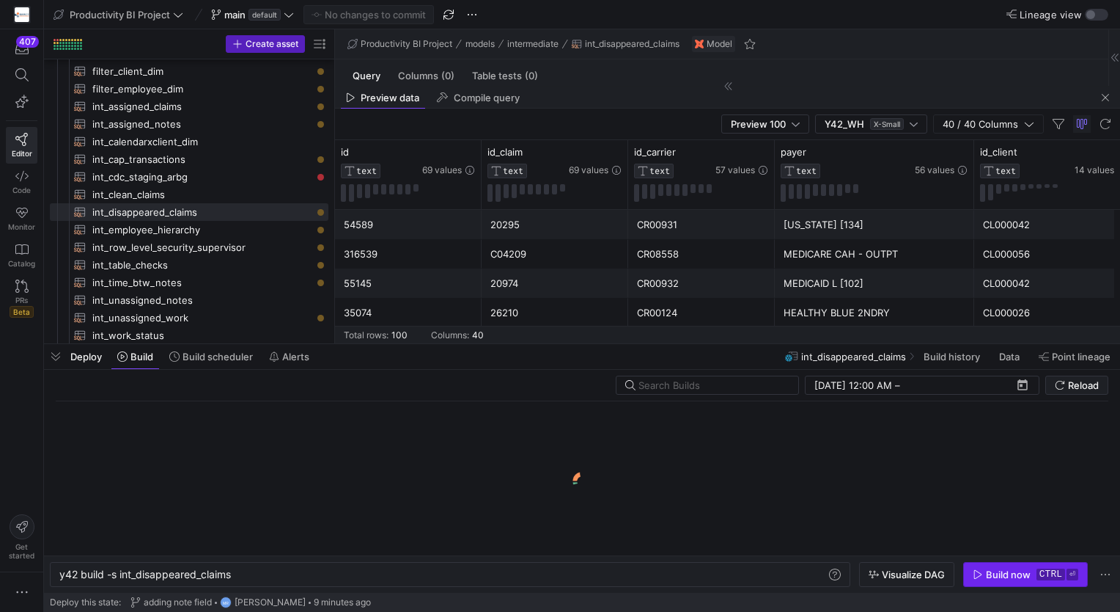
click at [1004, 576] on div "Build now" at bounding box center [1008, 574] width 45 height 12
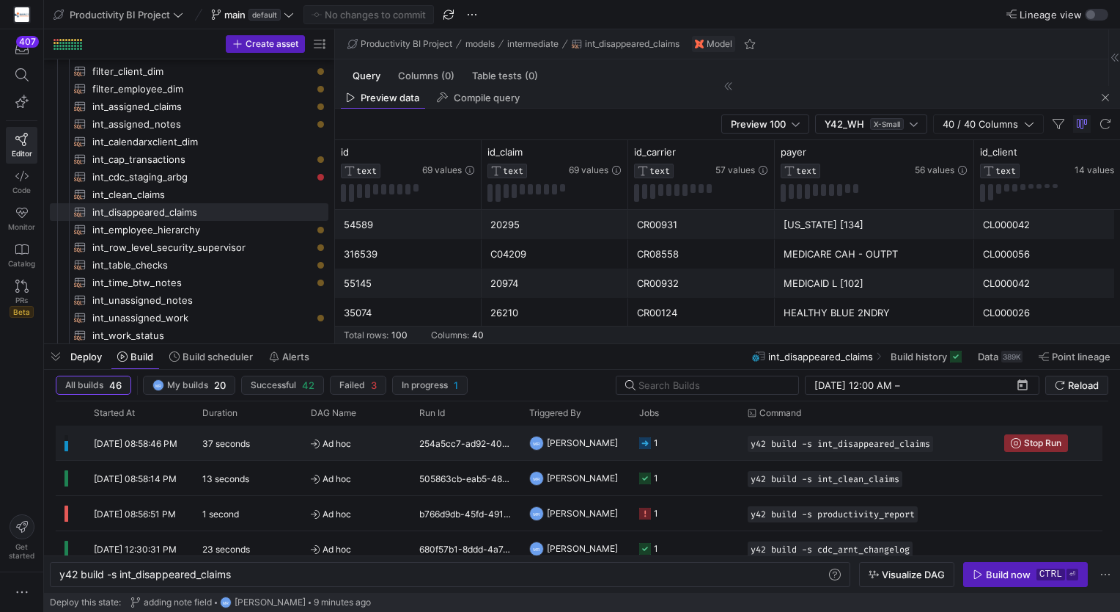
click at [141, 455] on div "[DATE] 08:58:46 PM" at bounding box center [139, 442] width 109 height 34
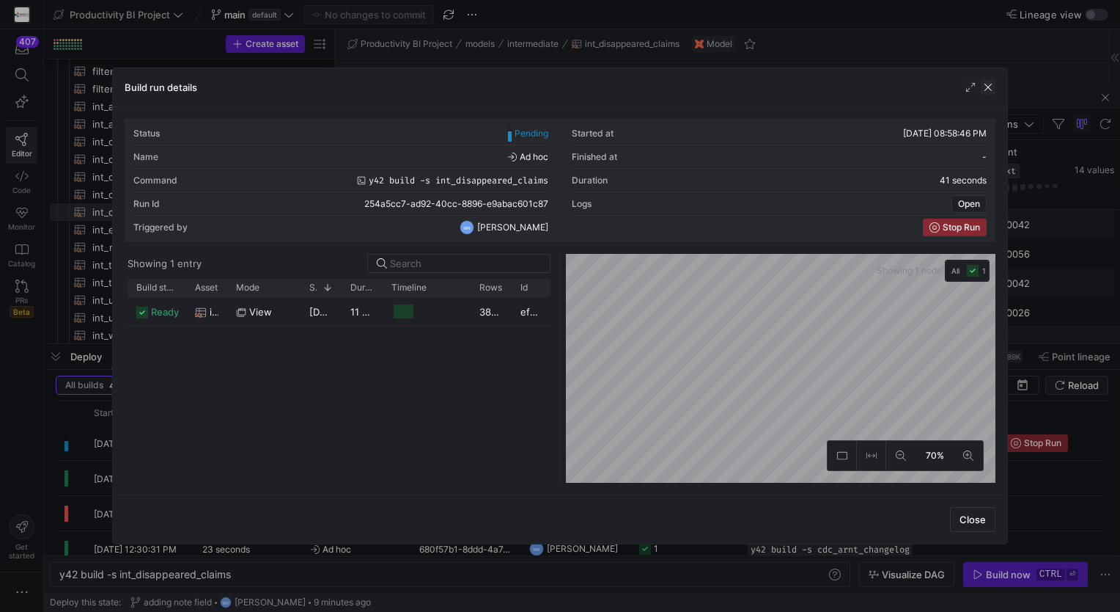
click at [994, 87] on span "button" at bounding box center [988, 87] width 15 height 15
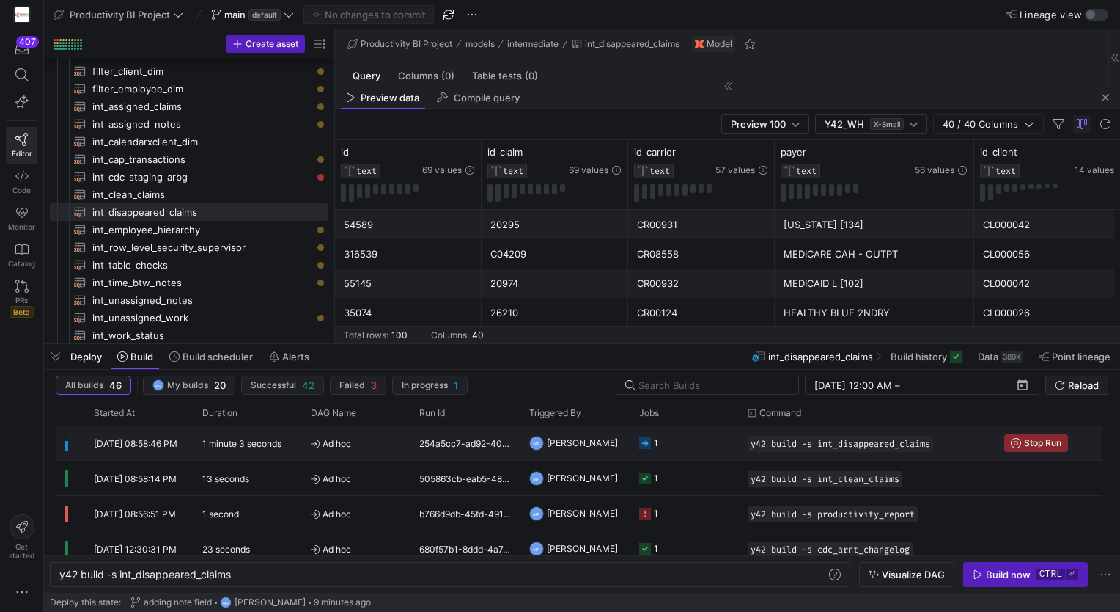
click at [147, 441] on span "[DATE] 08:58:46 PM" at bounding box center [136, 443] width 84 height 11
click at [157, 430] on div "[DATE] 08:58:46 PM" at bounding box center [139, 442] width 109 height 34
click at [184, 123] on span "int_assigned_notes​​​​​​​​​​" at bounding box center [201, 124] width 219 height 17
type textarea "with source_data as ( select [DOMAIN_NAME], [DOMAIN_NAME]_claim, [DOMAIN_NAME]_…"
type textarea "y42 build -s int_assigned_notes"
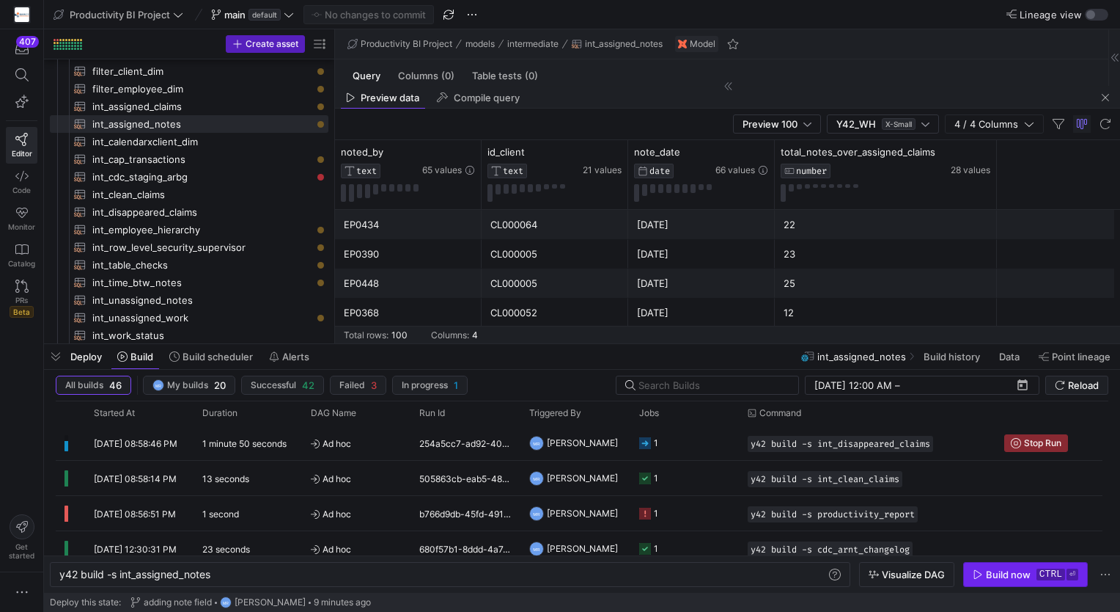
click at [1054, 574] on kbd "ctrl" at bounding box center [1051, 574] width 29 height 12
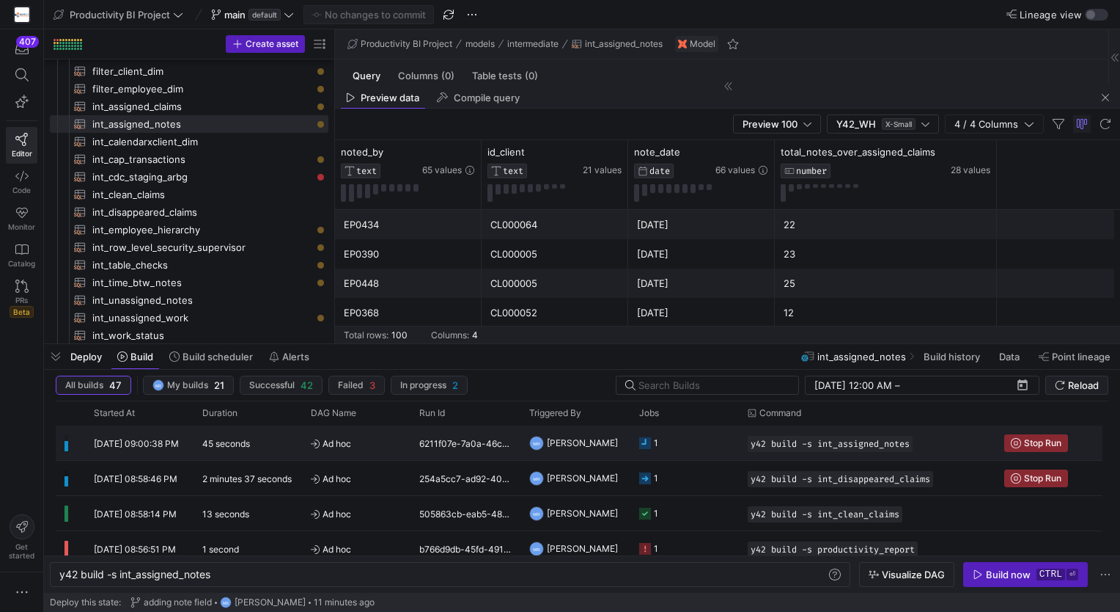
click at [198, 452] on div "45 seconds" at bounding box center [248, 442] width 109 height 34
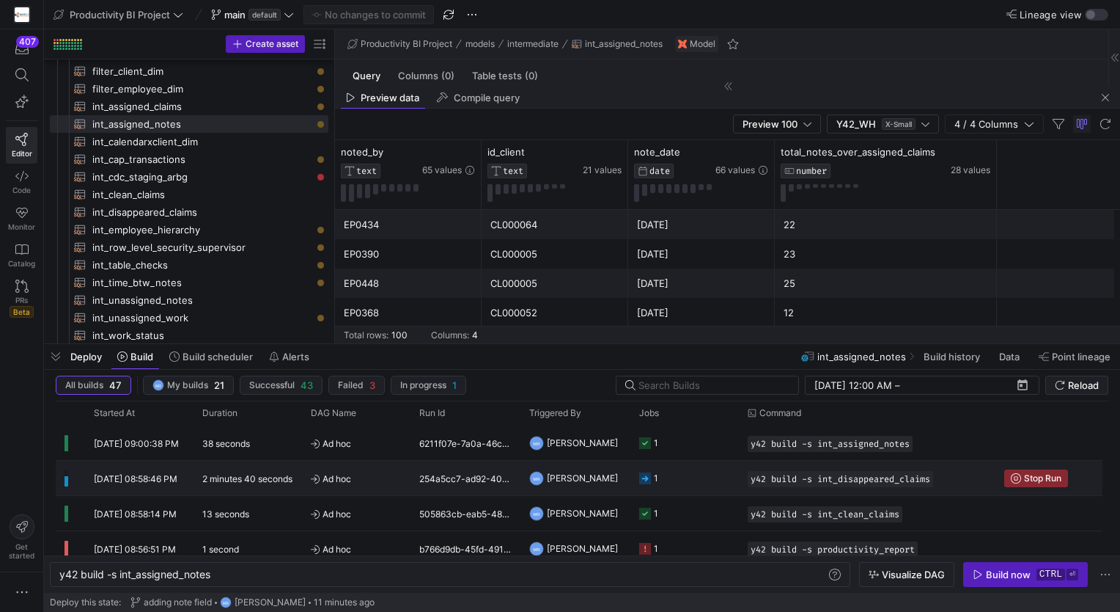
click at [202, 474] on y42-duration "2 minutes 40 seconds" at bounding box center [247, 478] width 90 height 11
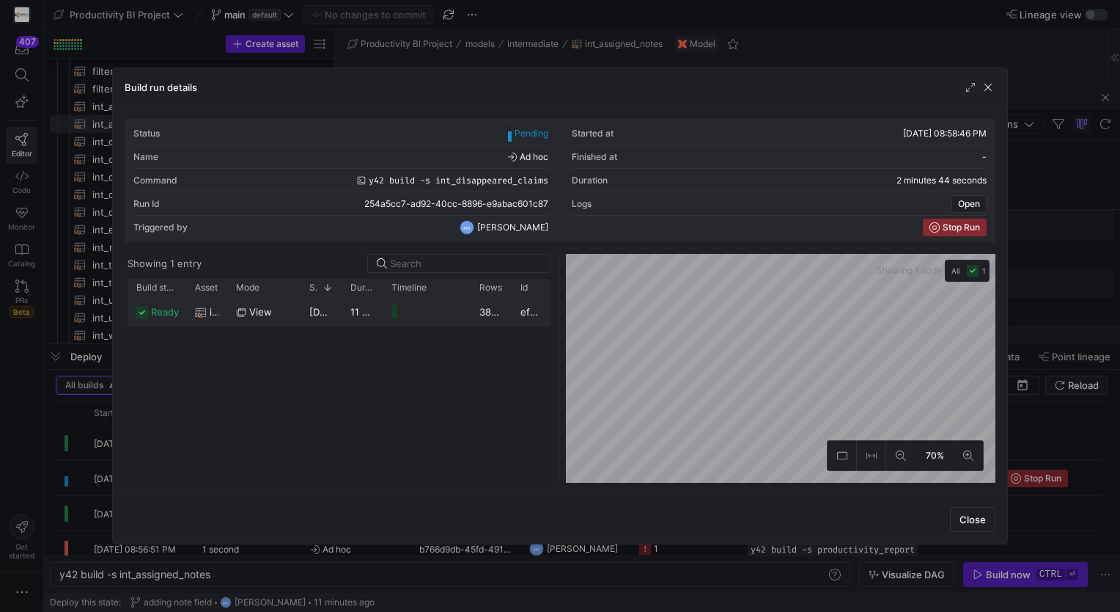
click at [147, 304] on y42-job-status-with-label "ready" at bounding box center [156, 312] width 41 height 29
click at [986, 89] on span "button" at bounding box center [988, 87] width 15 height 15
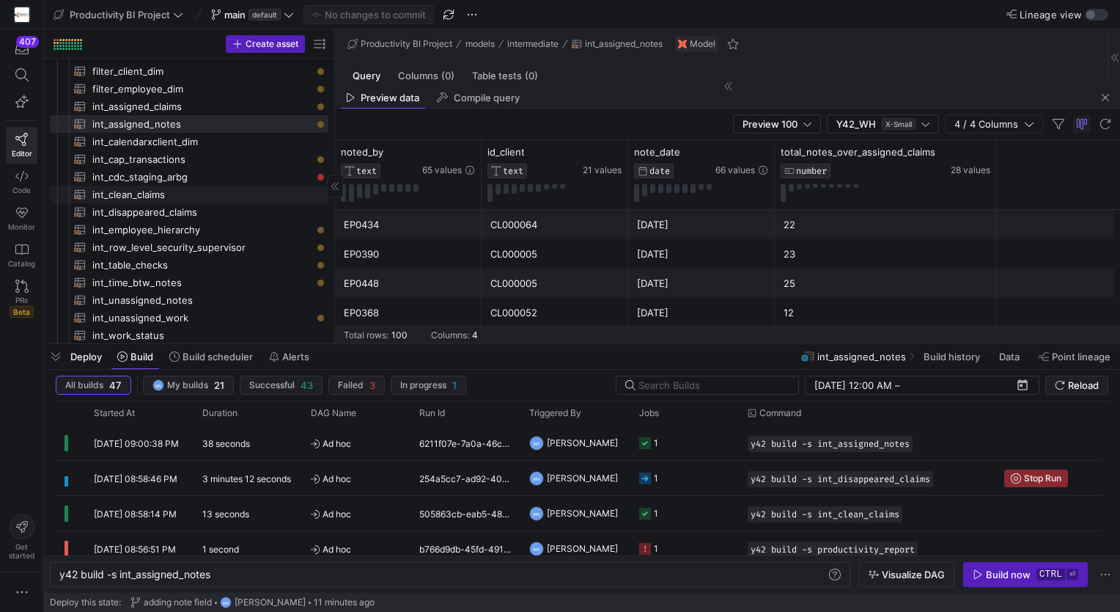
click at [218, 181] on span "int_cdc_staging_arbg​​​​​​​​​​" at bounding box center [201, 177] width 219 height 17
type textarea "{{ config( materialized='incremental', unique_key='id', incremental_strategy='m…"
type textarea "y42 build -s int_cdc_staging_arbg"
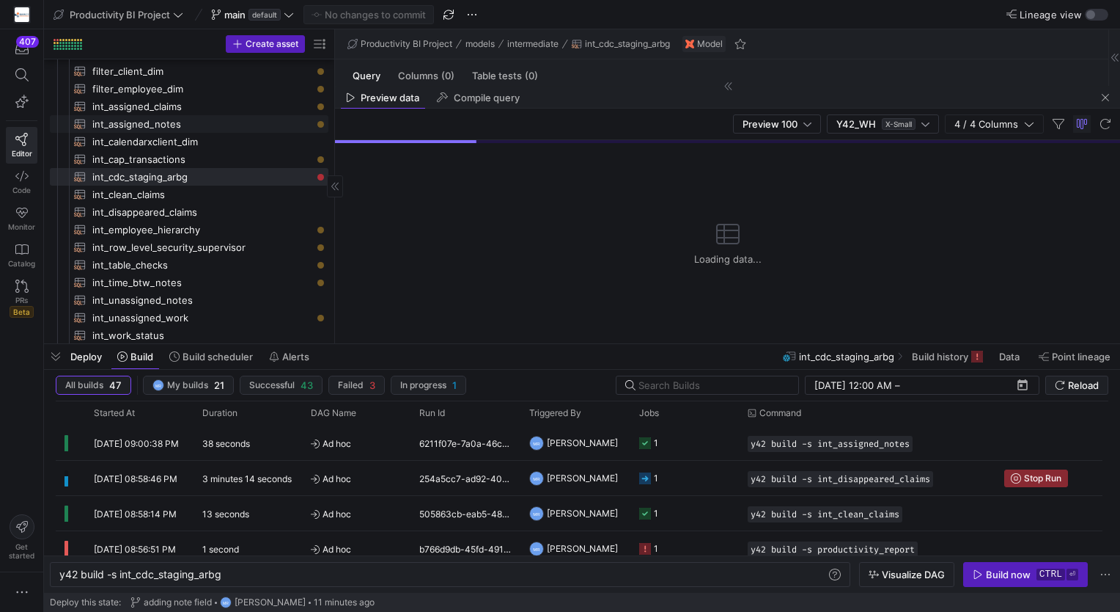
click at [192, 126] on span "int_assigned_notes​​​​​​​​​​" at bounding box center [201, 124] width 219 height 17
type textarea "with source_data as ( select [DOMAIN_NAME], [DOMAIN_NAME]_claim, [DOMAIN_NAME]_…"
type textarea "y42 build -s int_assigned_notes"
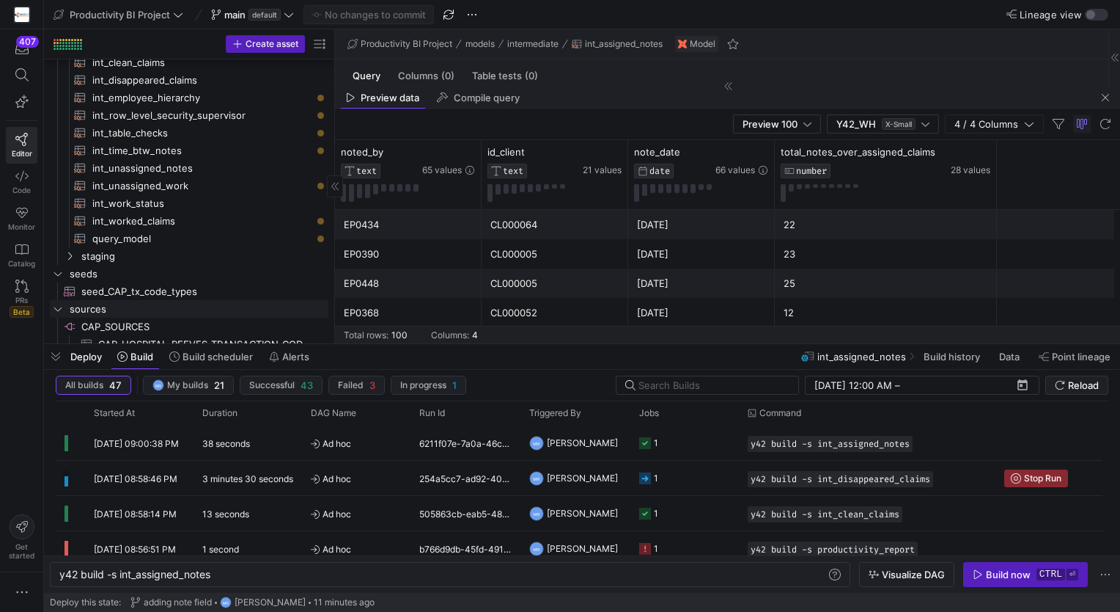
scroll to position [386, 0]
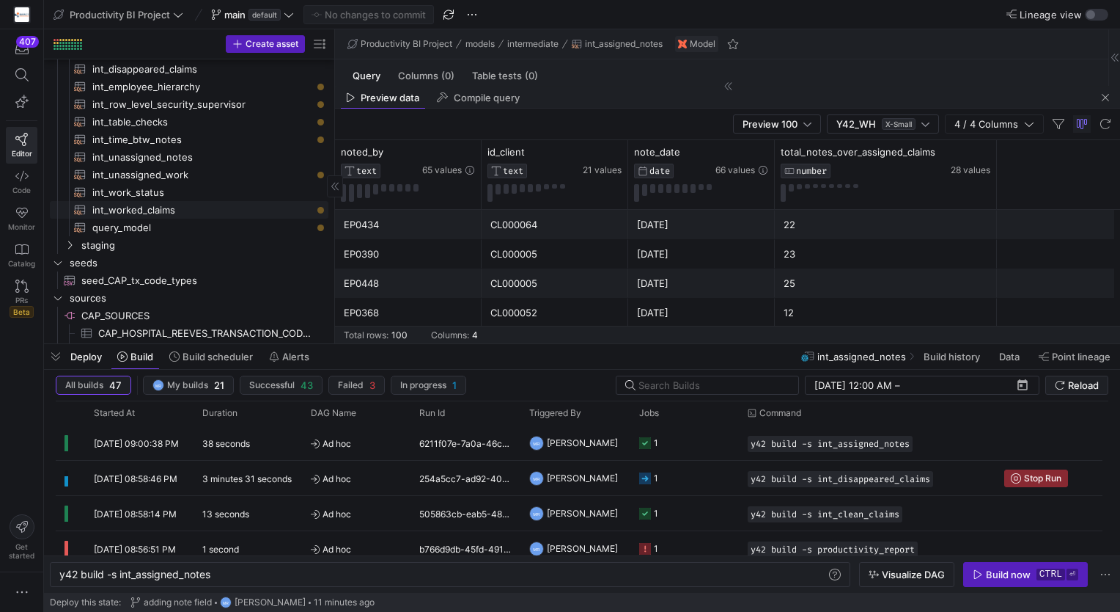
click at [169, 207] on span "int_worked_claims​​​​​​​​​​" at bounding box center [201, 210] width 219 height 17
type textarea "with ar_assigned as ( select [DOMAIN_NAME], [DOMAIN_NAME]_claim, [DOMAIN_NAME]_…"
type textarea "y42 build -s int_worked_claims"
click at [1032, 570] on span "Build now ctrl ⏎" at bounding box center [1026, 574] width 106 height 12
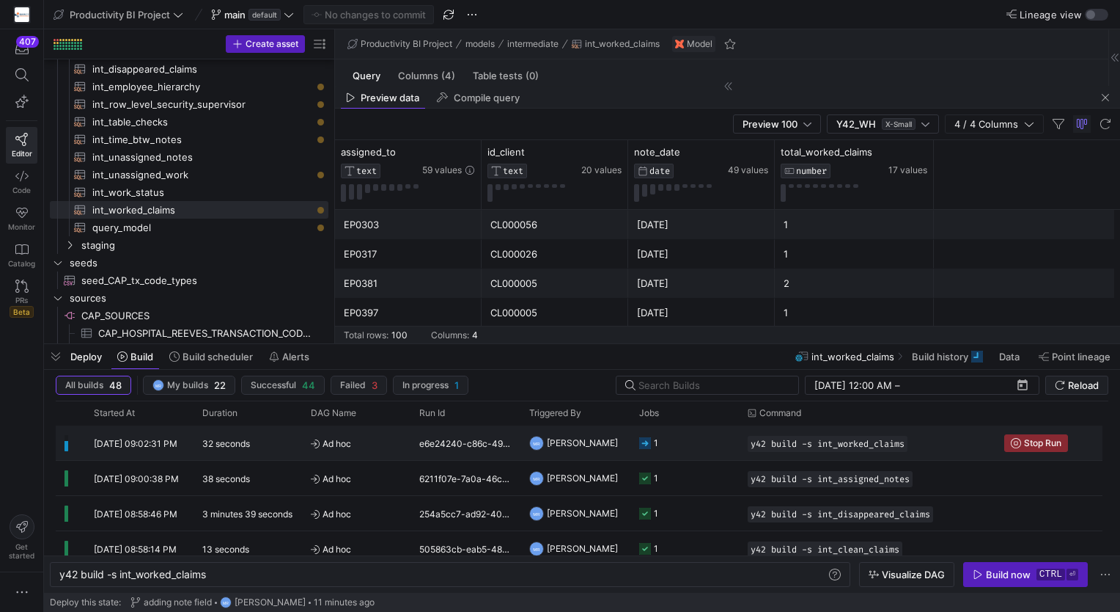
click at [233, 451] on div "32 seconds" at bounding box center [248, 442] width 109 height 34
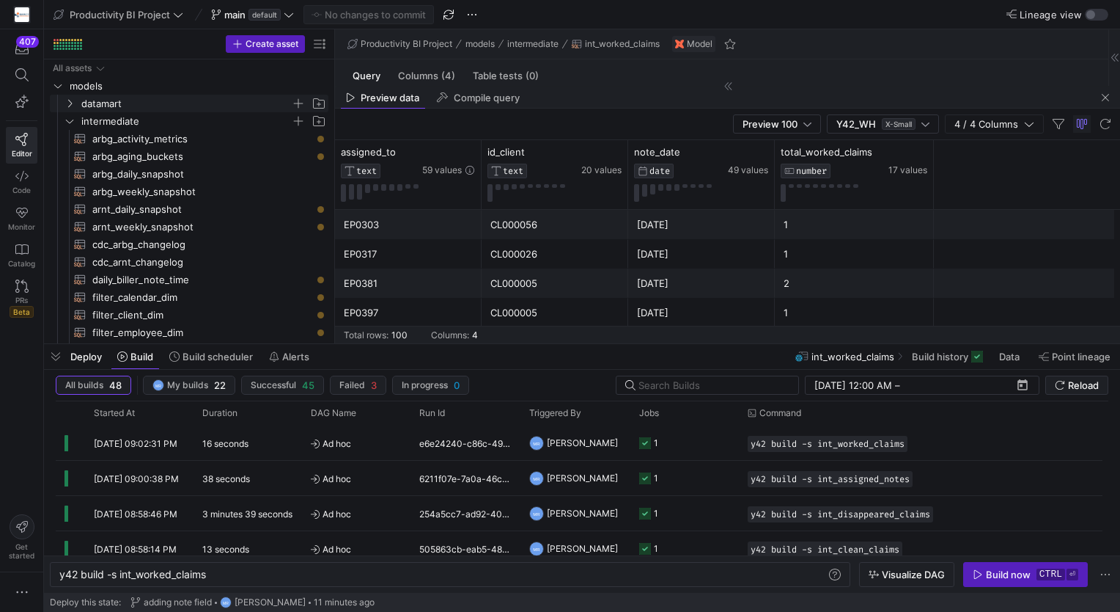
click at [106, 109] on span "datamart" at bounding box center [186, 103] width 210 height 17
click at [197, 169] on span "productivity_report​​​​​​​​​​" at bounding box center [201, 174] width 219 height 17
type textarea "with base as ( select assigned_to, id_client, sum(total_balance) as total_balan…"
type textarea "y42 build -s productivity_report"
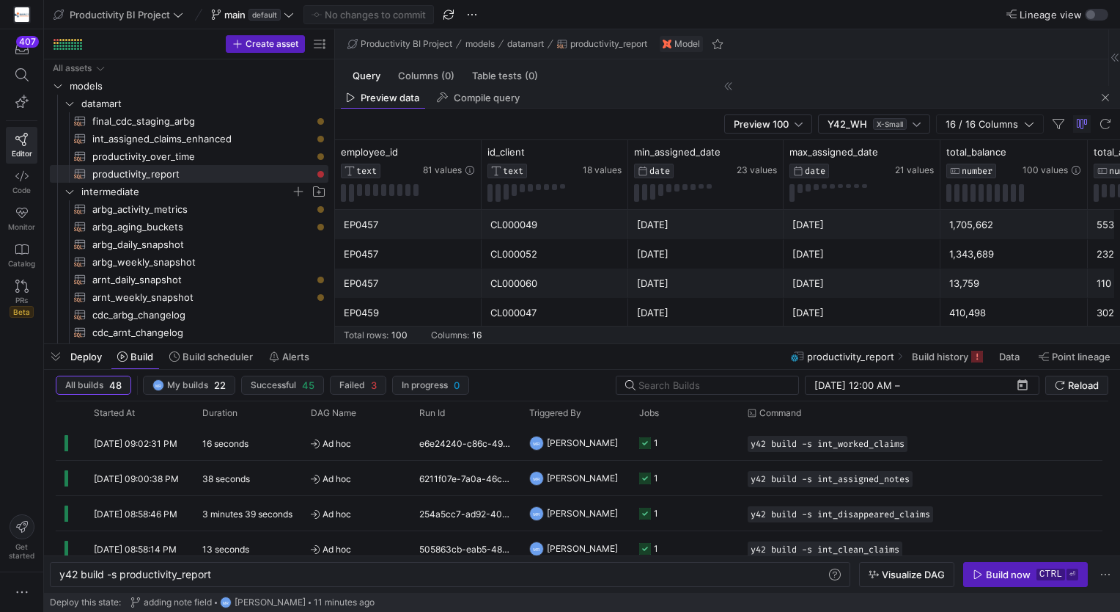
drag, startPoint x: 51, startPoint y: 355, endPoint x: 570, endPoint y: 282, distance: 524.9
click at [51, 355] on span "button" at bounding box center [55, 356] width 23 height 25
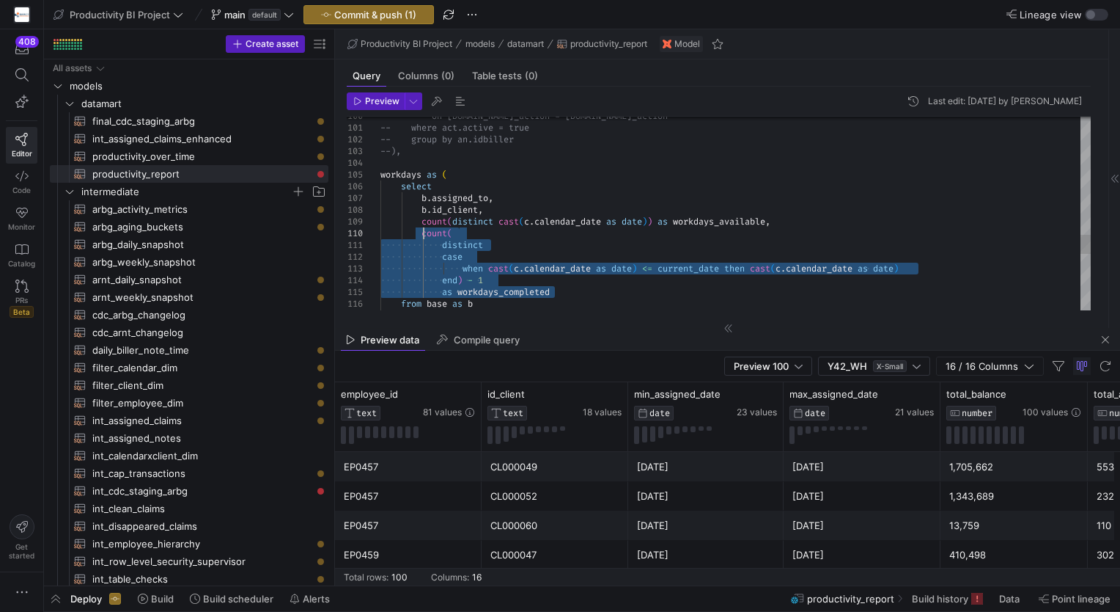
drag, startPoint x: 562, startPoint y: 295, endPoint x: 425, endPoint y: 233, distance: 150.3
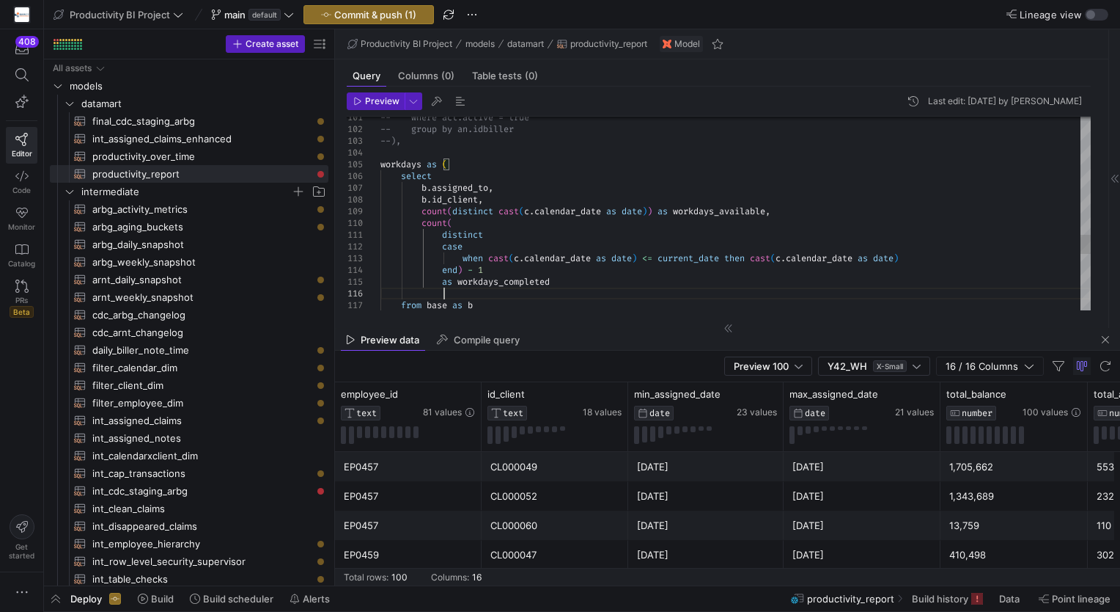
scroll to position [59, 62]
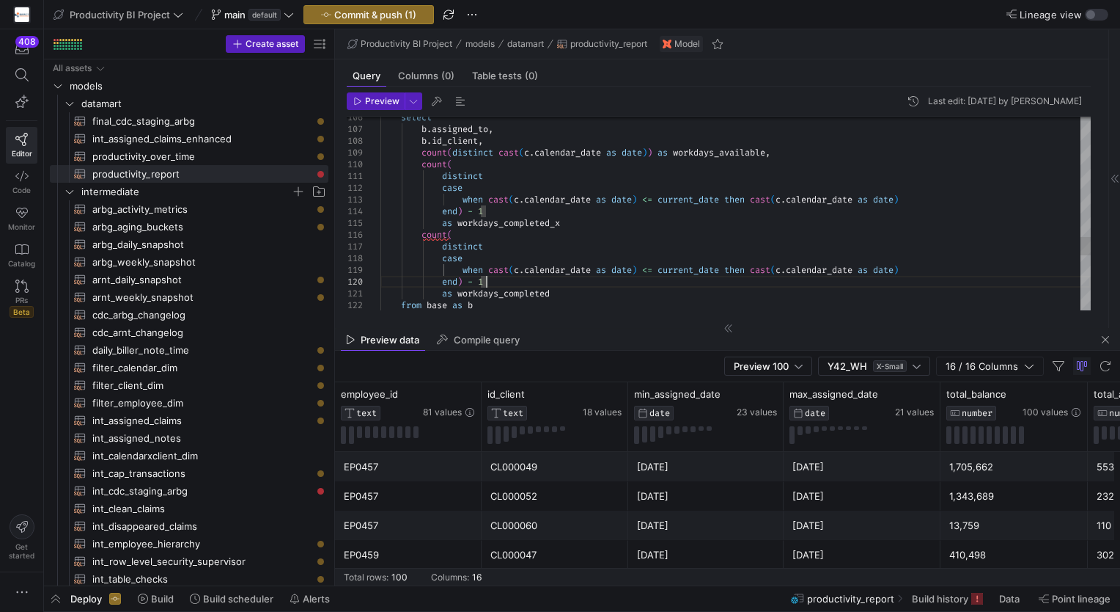
click at [377, 104] on span "Preview" at bounding box center [382, 101] width 34 height 10
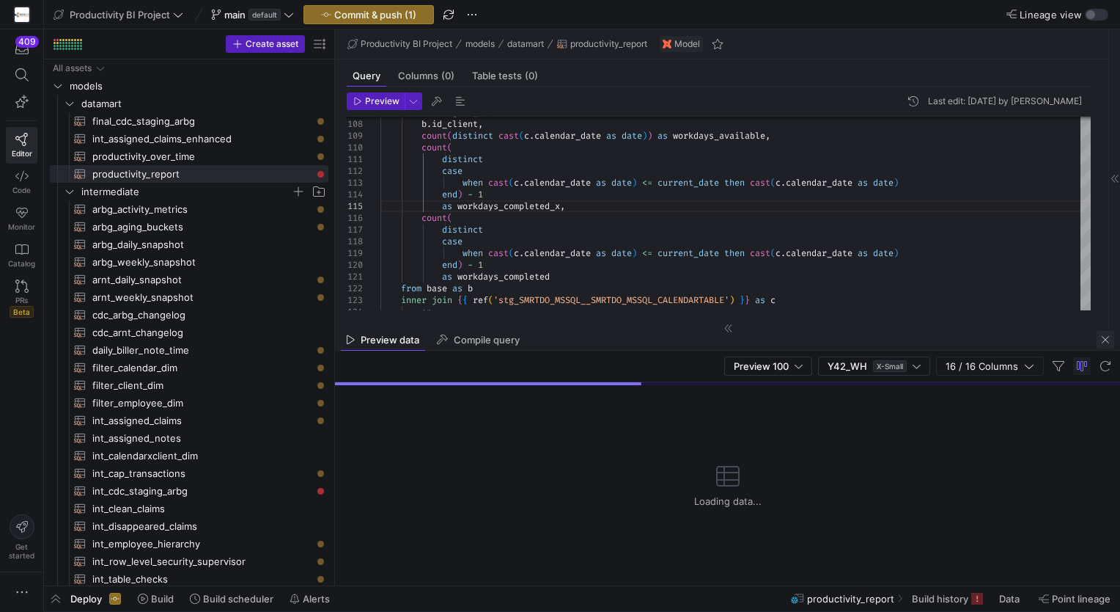
click at [1105, 336] on span "button" at bounding box center [1106, 340] width 18 height 18
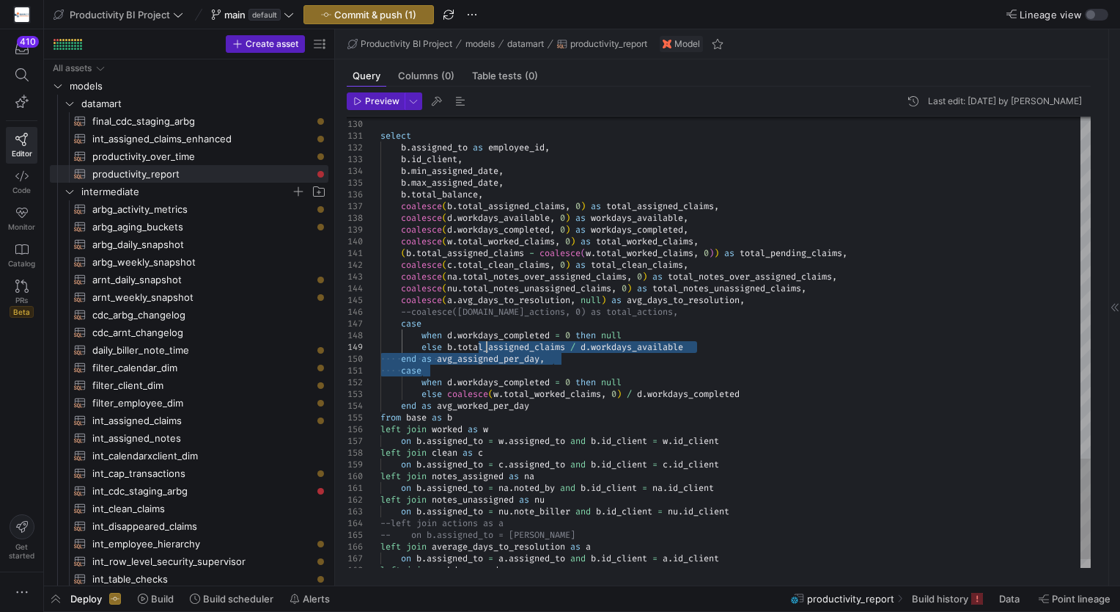
drag, startPoint x: 563, startPoint y: 367, endPoint x: 488, endPoint y: 350, distance: 76.7
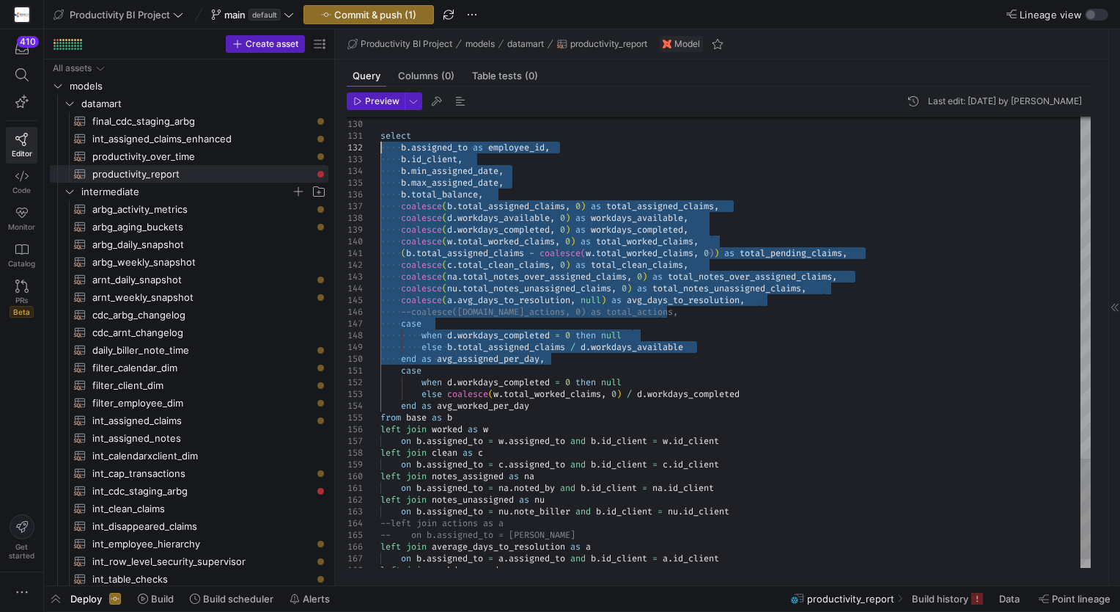
drag, startPoint x: 543, startPoint y: 360, endPoint x: 372, endPoint y: 143, distance: 276.7
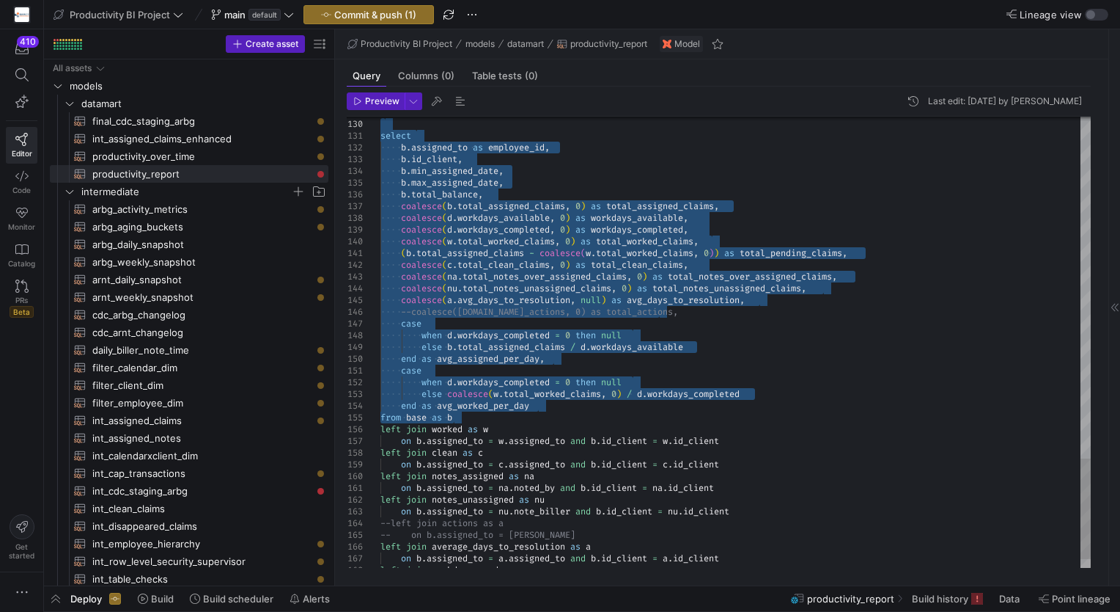
drag, startPoint x: 490, startPoint y: 419, endPoint x: 378, endPoint y: 129, distance: 311.3
click at [379, 139] on div "131" at bounding box center [364, 136] width 34 height 12
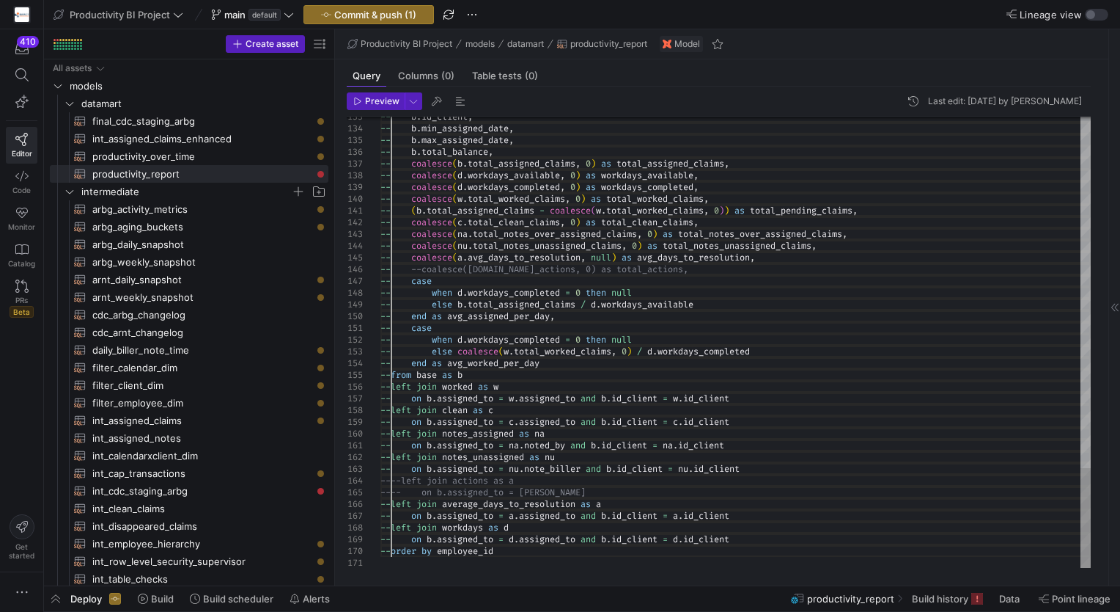
scroll to position [12, 10]
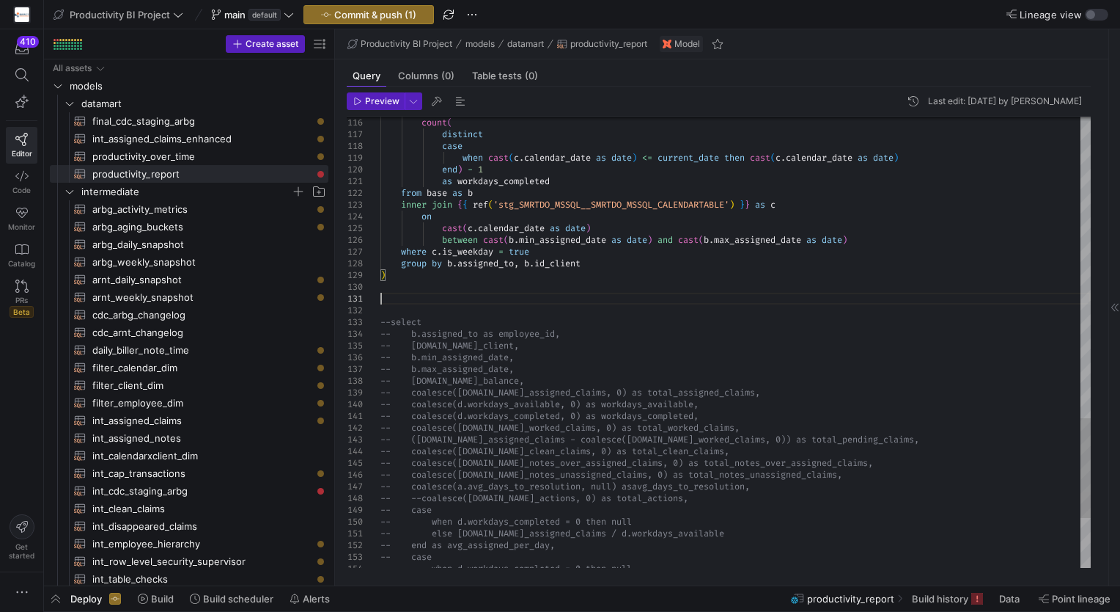
scroll to position [12, 0]
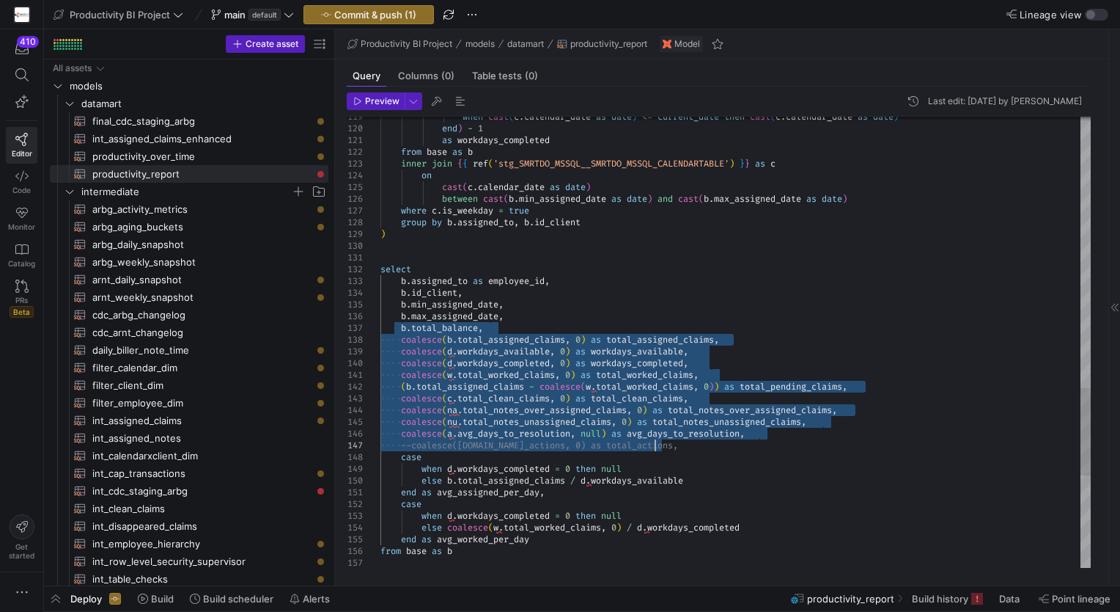
drag, startPoint x: 402, startPoint y: 329, endPoint x: 767, endPoint y: 441, distance: 382.0
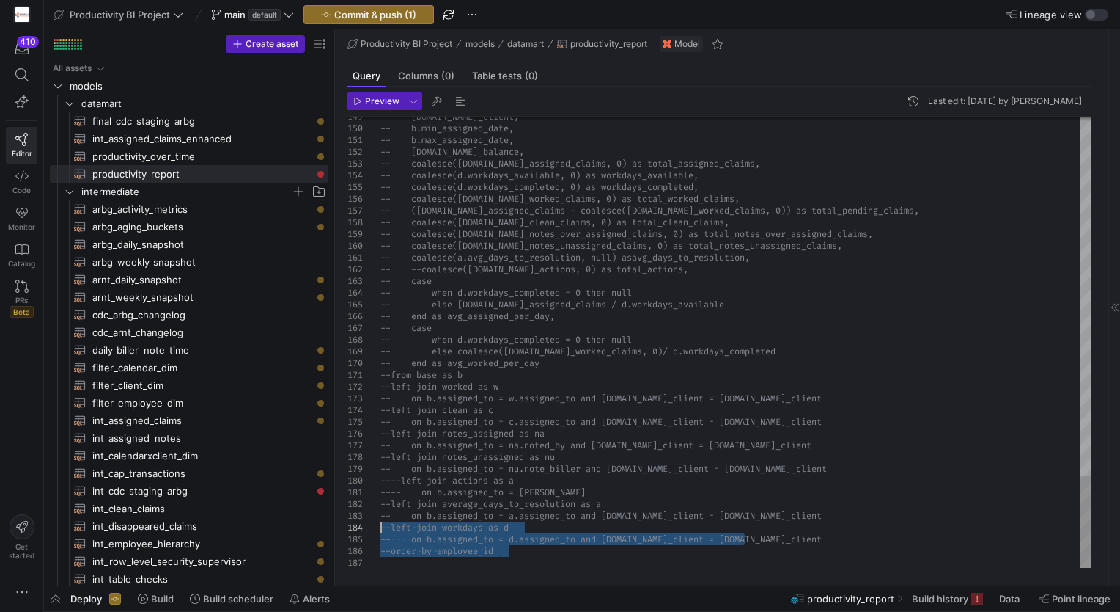
drag, startPoint x: 528, startPoint y: 557, endPoint x: 378, endPoint y: 526, distance: 152.7
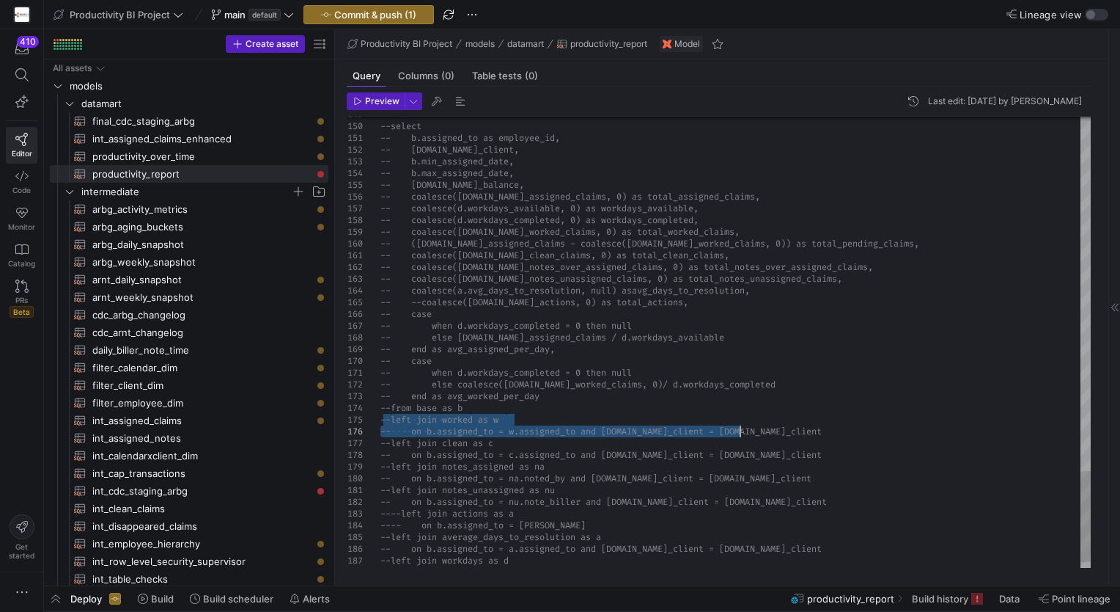
drag, startPoint x: 392, startPoint y: 419, endPoint x: 757, endPoint y: 427, distance: 364.5
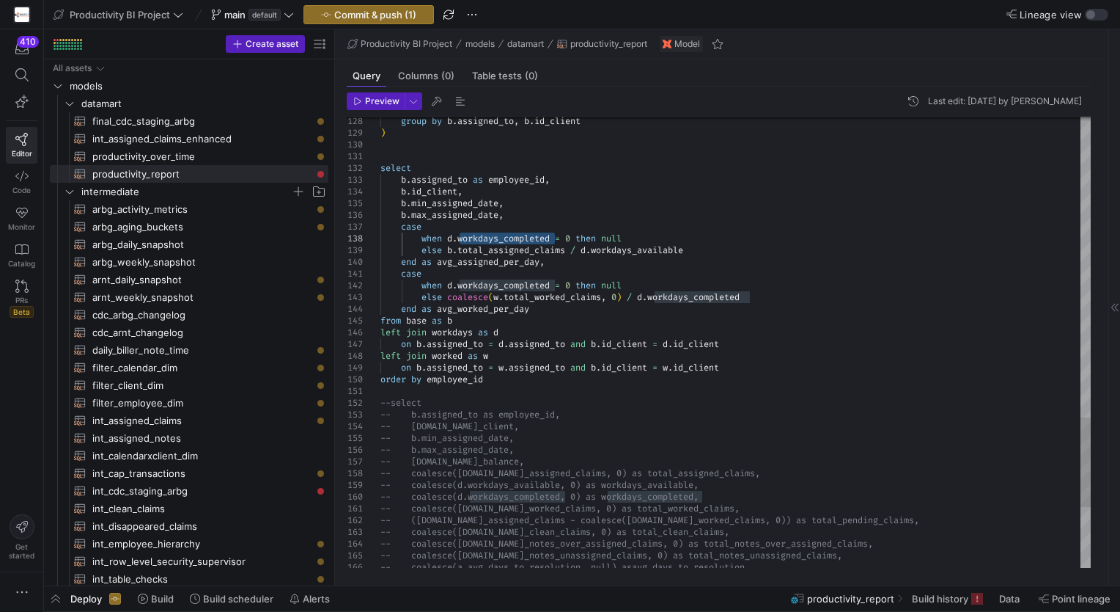
drag, startPoint x: 553, startPoint y: 239, endPoint x: 449, endPoint y: 241, distance: 104.1
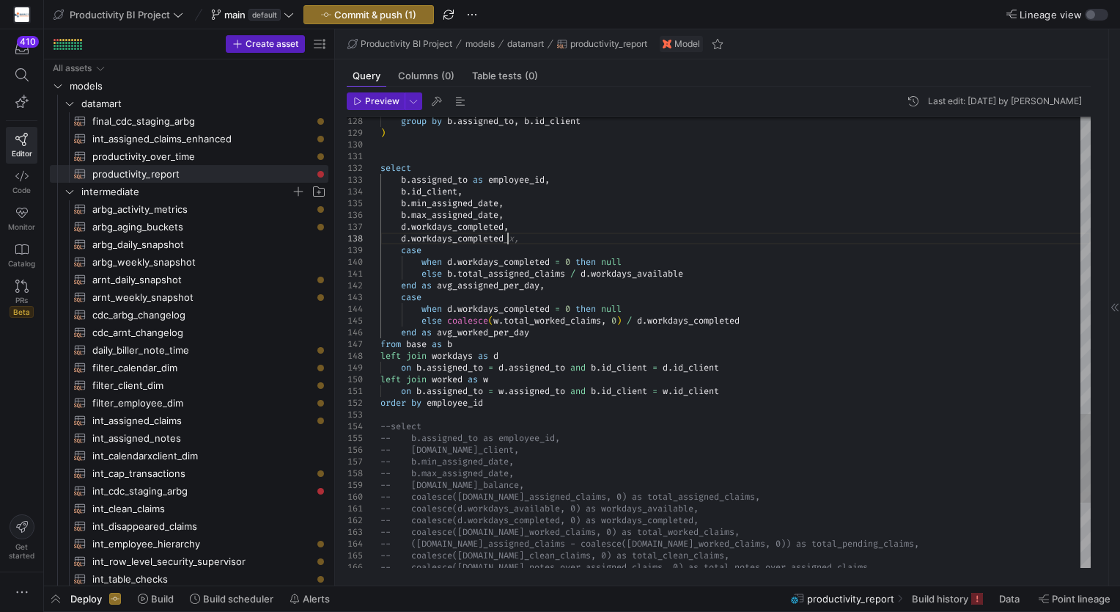
scroll to position [81, 131]
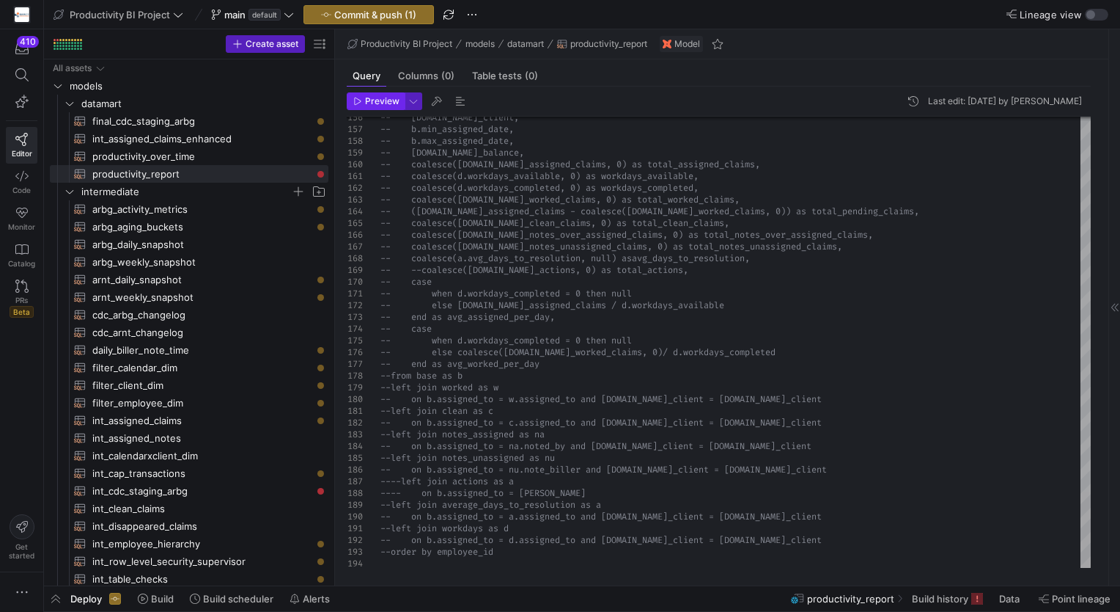
click at [372, 104] on span "Preview" at bounding box center [382, 101] width 34 height 10
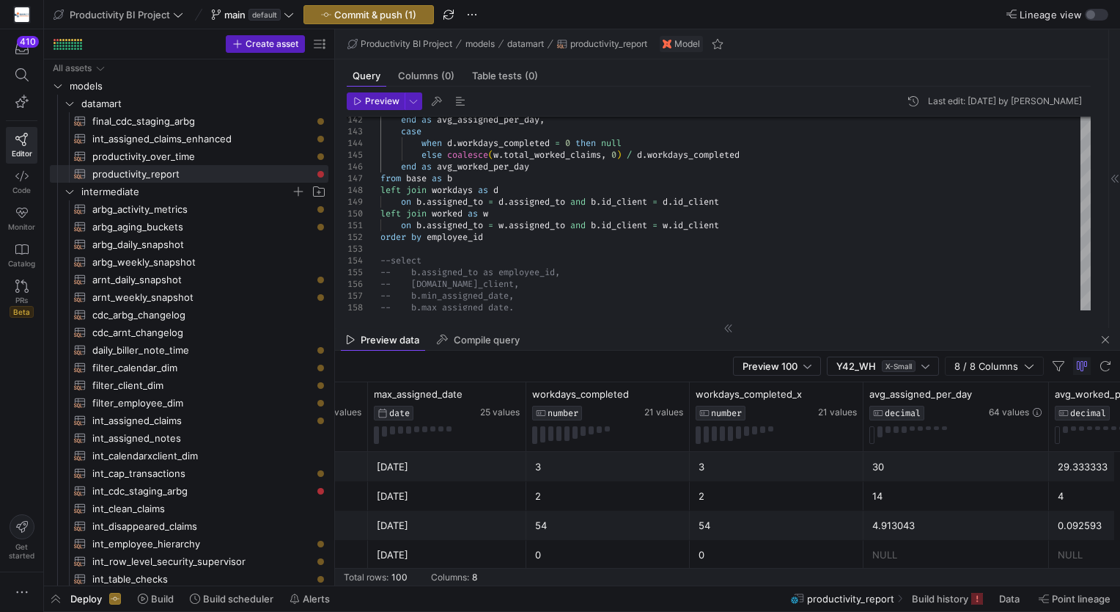
scroll to position [0, 496]
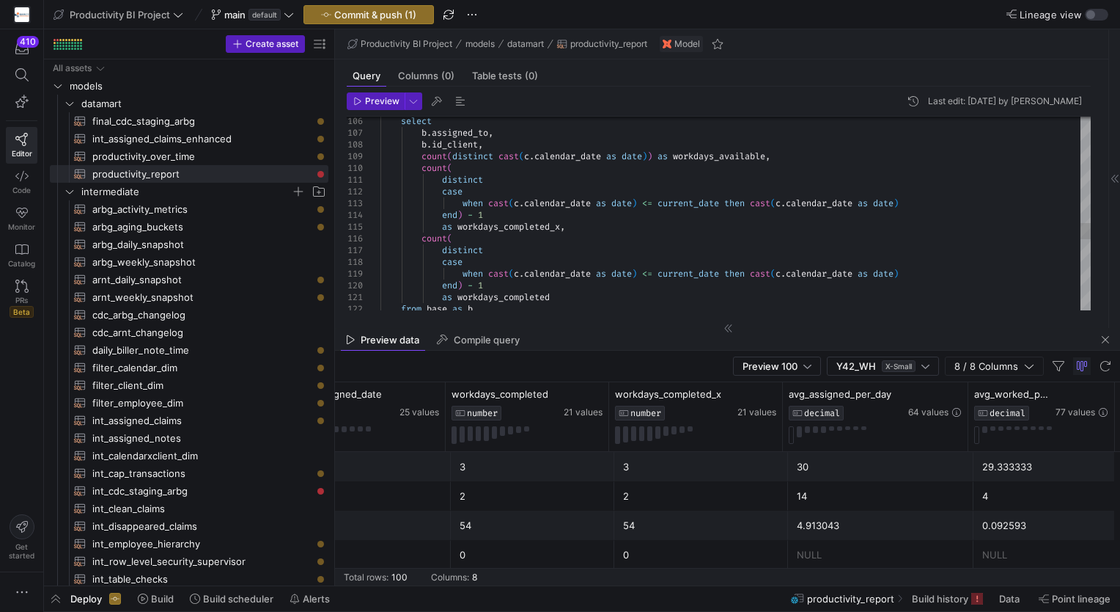
click at [500, 213] on div "as workdays_completed end ) - 1 when cast ( c . calendar_date as date ) <= curr…" at bounding box center [736, 16] width 711 height 2288
click at [502, 282] on div "as workdays_completed end ) - 1 when cast ( c . calendar_date as date ) <= curr…" at bounding box center [736, 16] width 711 height 2288
click at [387, 101] on span "Preview" at bounding box center [382, 101] width 34 height 10
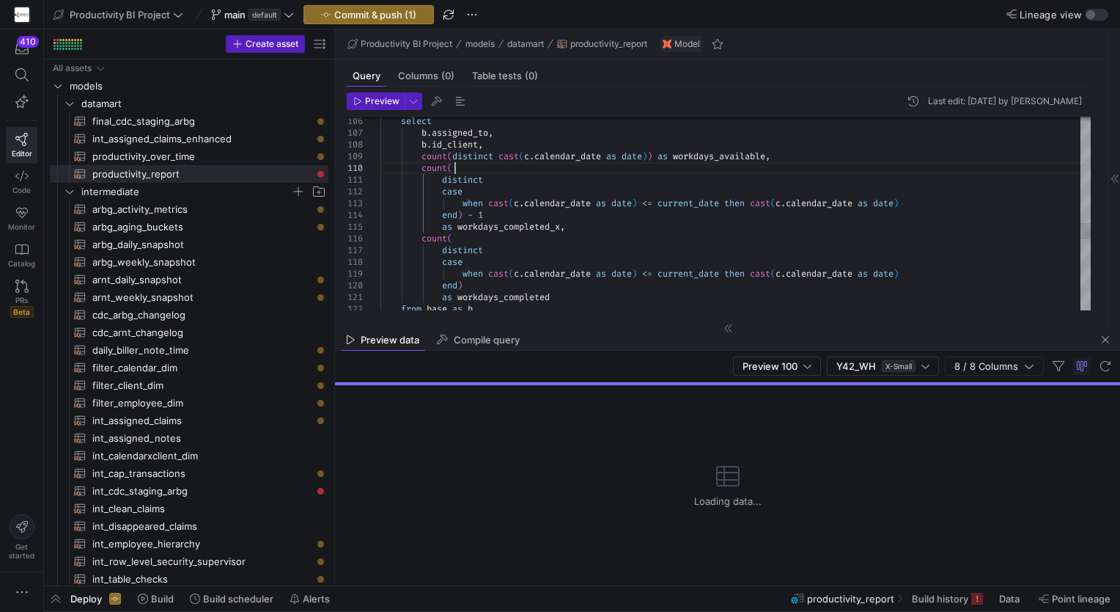
scroll to position [81, 83]
click at [625, 172] on div "as workdays_completed end ) when cast ( c . calendar_date as date ) <= current_…" at bounding box center [736, 16] width 711 height 2288
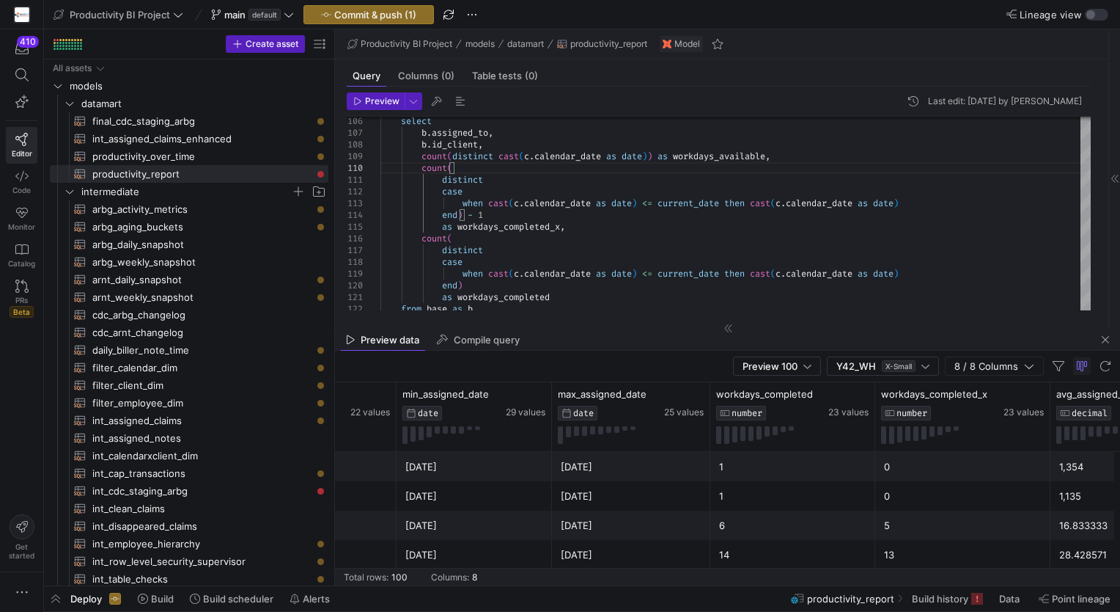
scroll to position [0, 0]
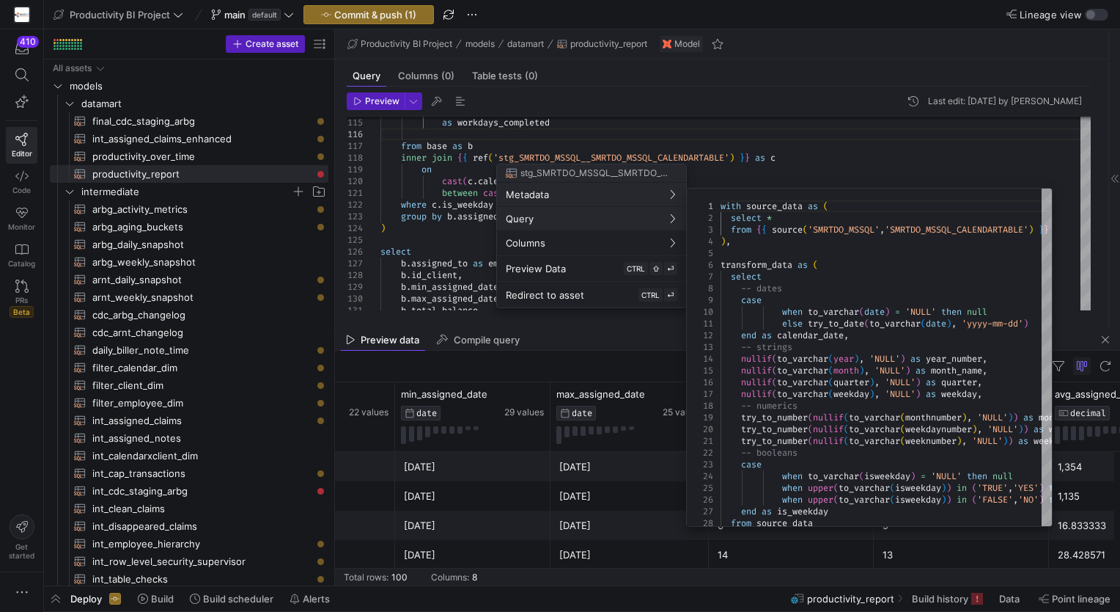
click at [408, 229] on div at bounding box center [560, 306] width 1120 height 612
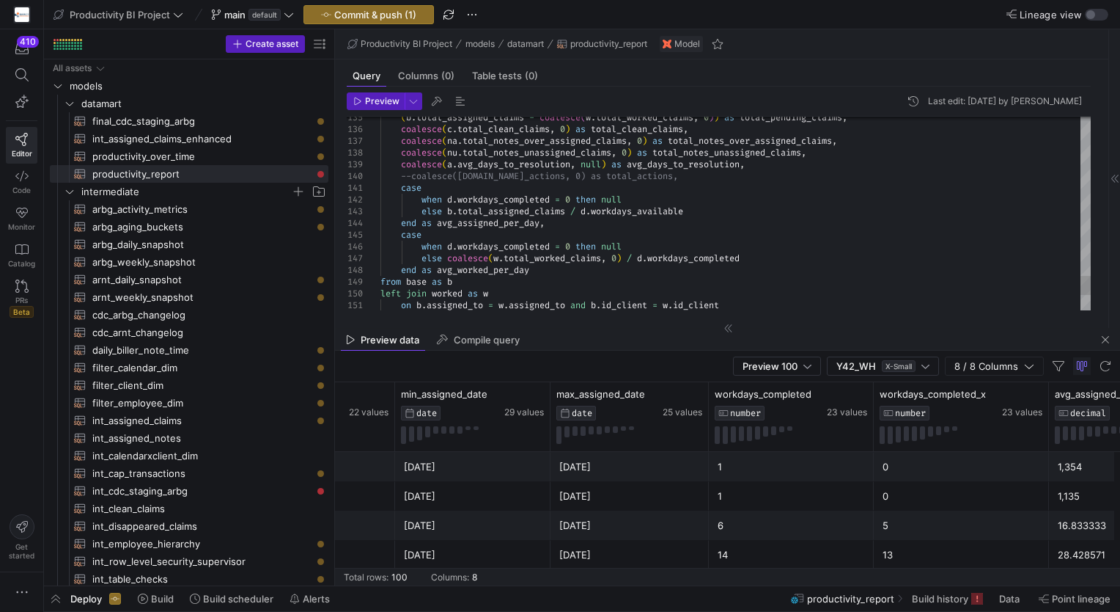
type textarea "case when d.workdays_completed <= 0 then null else [DOMAIN_NAME]_assigned_claim…"
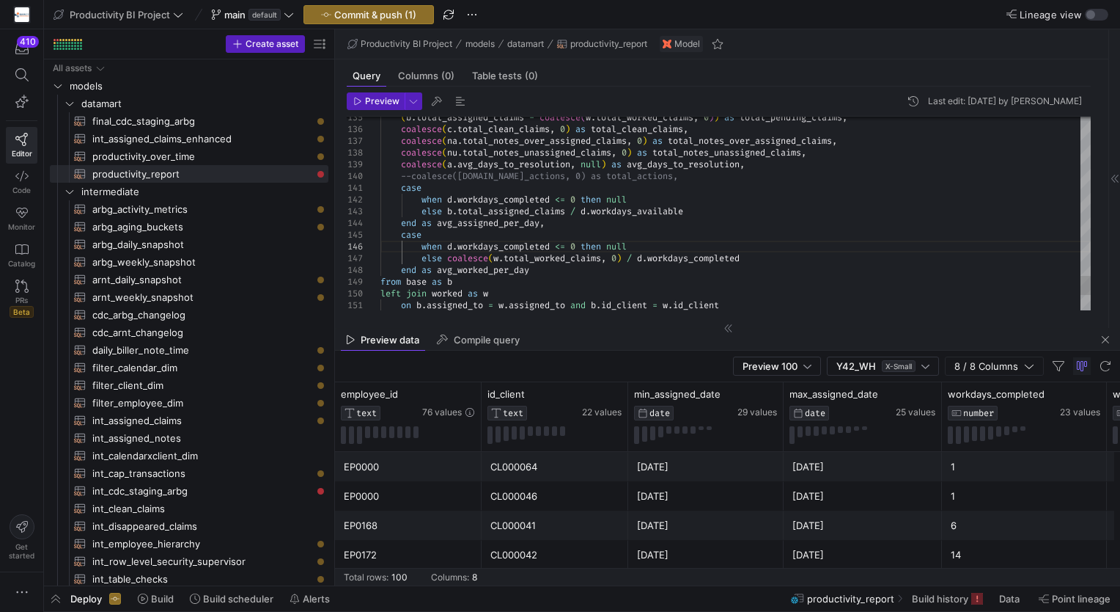
scroll to position [0, 233]
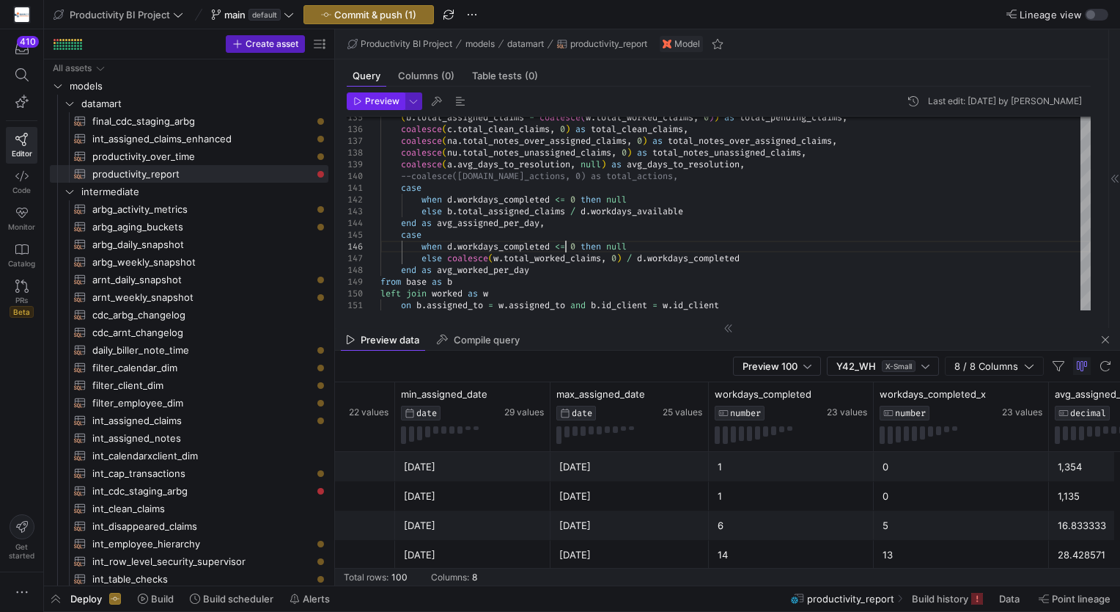
type textarea "case when d.workdays_completed <= 0 then null else [DOMAIN_NAME]_assigned_claim…"
click at [385, 98] on span "Preview" at bounding box center [382, 101] width 34 height 10
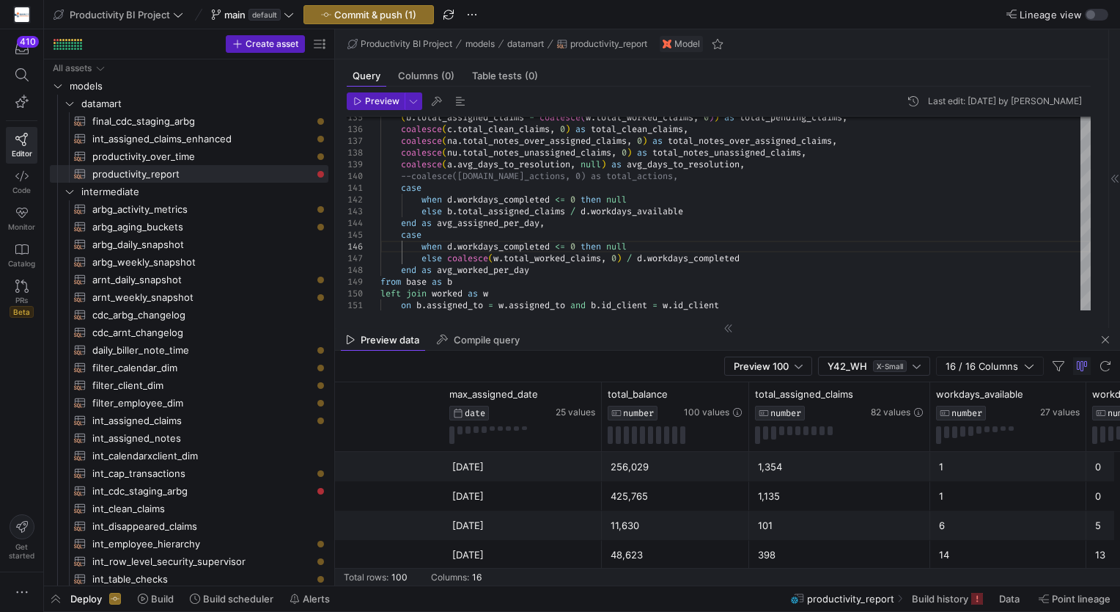
scroll to position [0, 0]
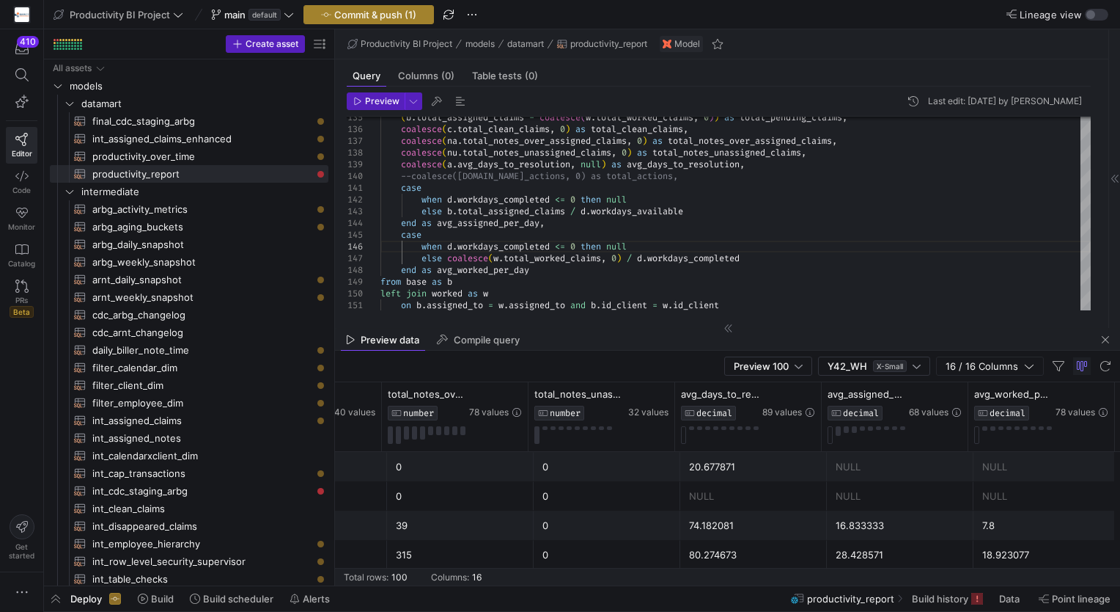
click at [381, 14] on span "Commit & push (1)" at bounding box center [375, 15] width 82 height 12
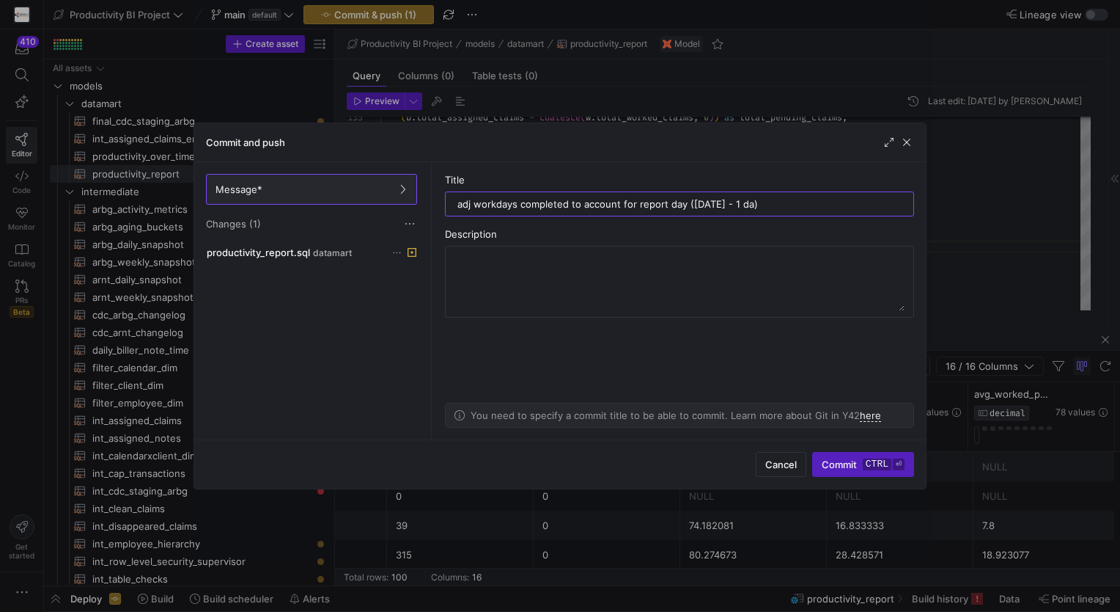
type input "adj workdays completed to account for report day (today - 1 day)"
click at [855, 455] on span "submit" at bounding box center [863, 463] width 100 height 23
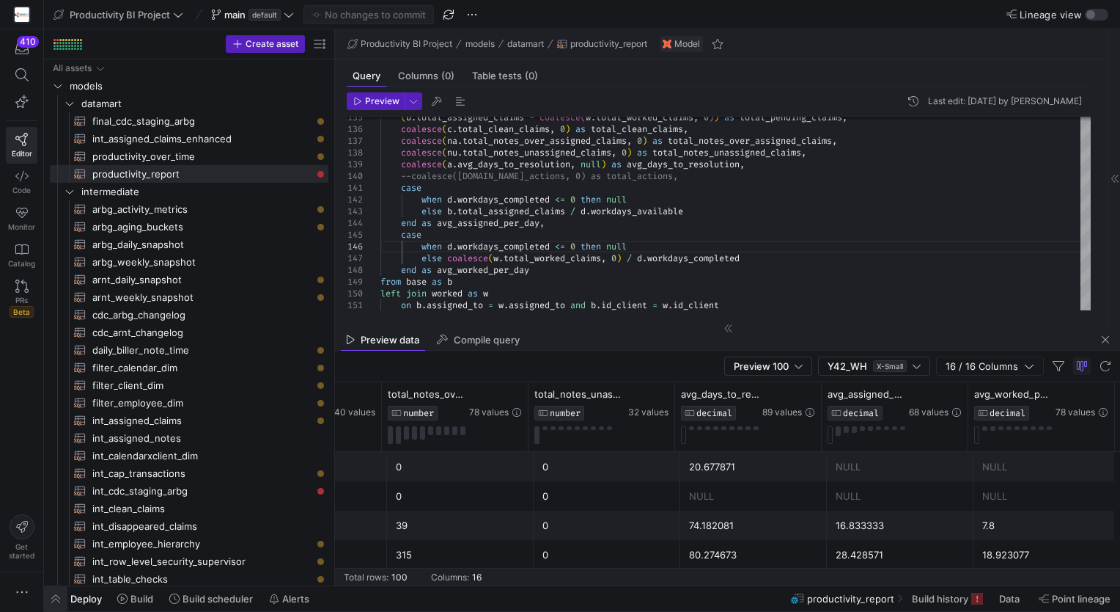
click at [58, 606] on span "button" at bounding box center [55, 598] width 23 height 25
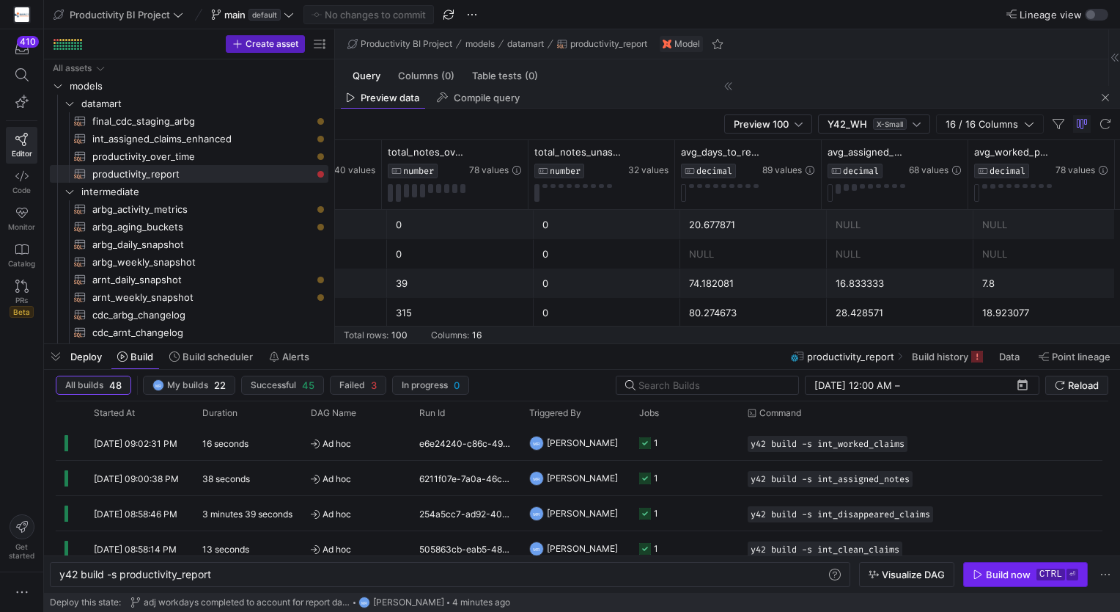
click at [1005, 576] on div "Build now" at bounding box center [1008, 574] width 45 height 12
